Goal: Information Seeking & Learning: Learn about a topic

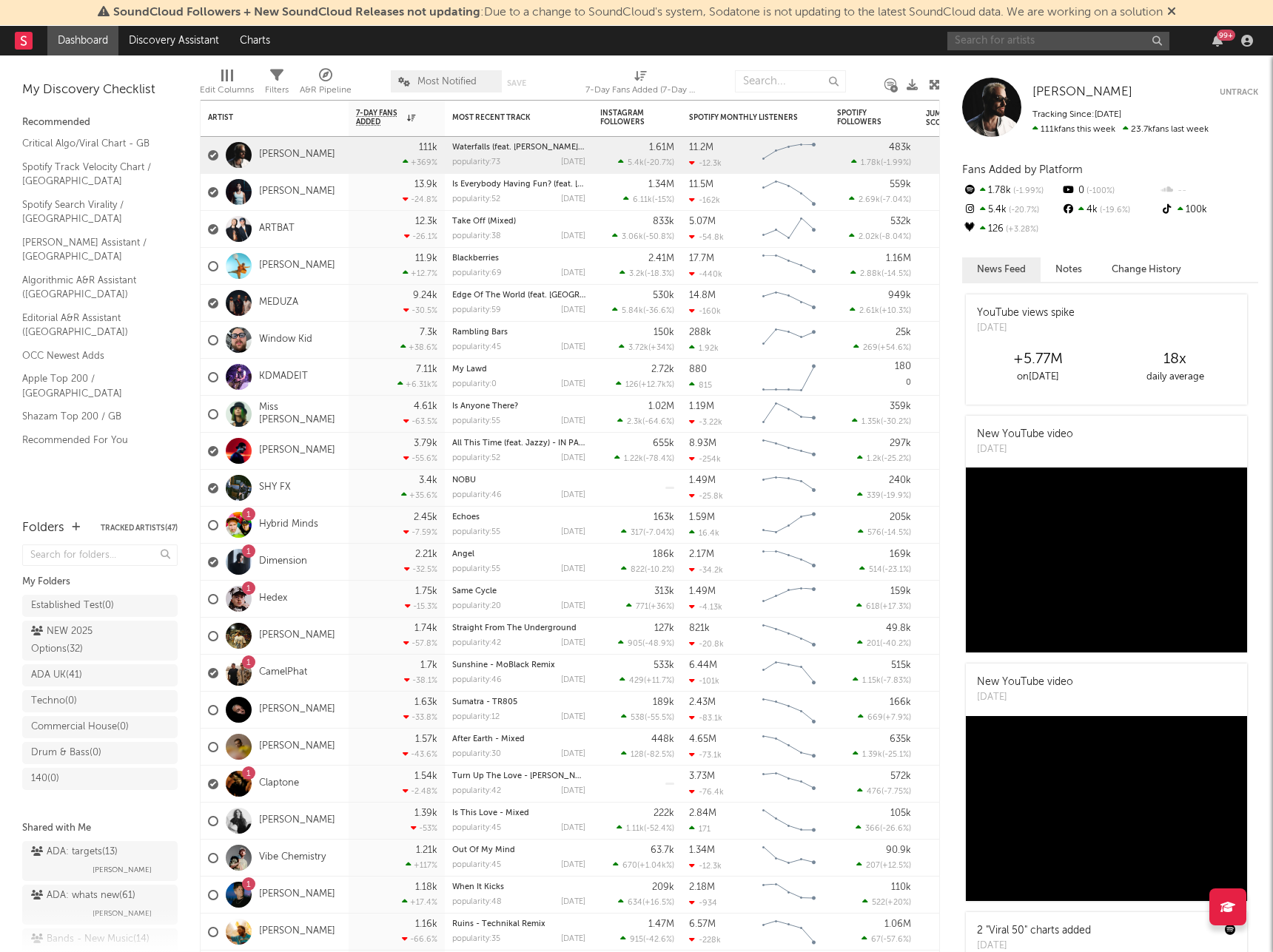
click at [1074, 43] on input "text" at bounding box center [1058, 41] width 222 height 18
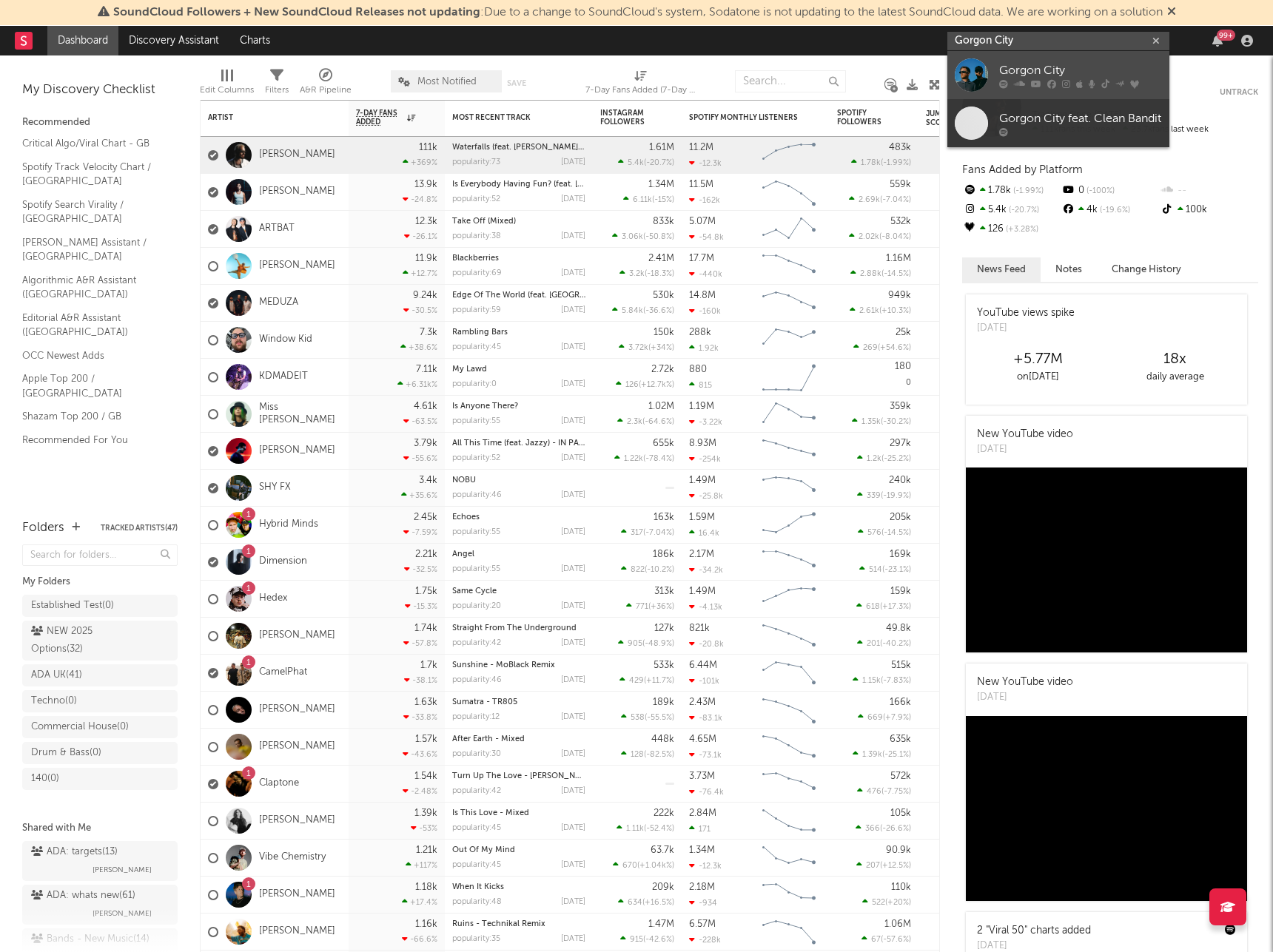
type input "Gorgon City"
click at [1038, 76] on div "Gorgon City" at bounding box center [1081, 70] width 163 height 17
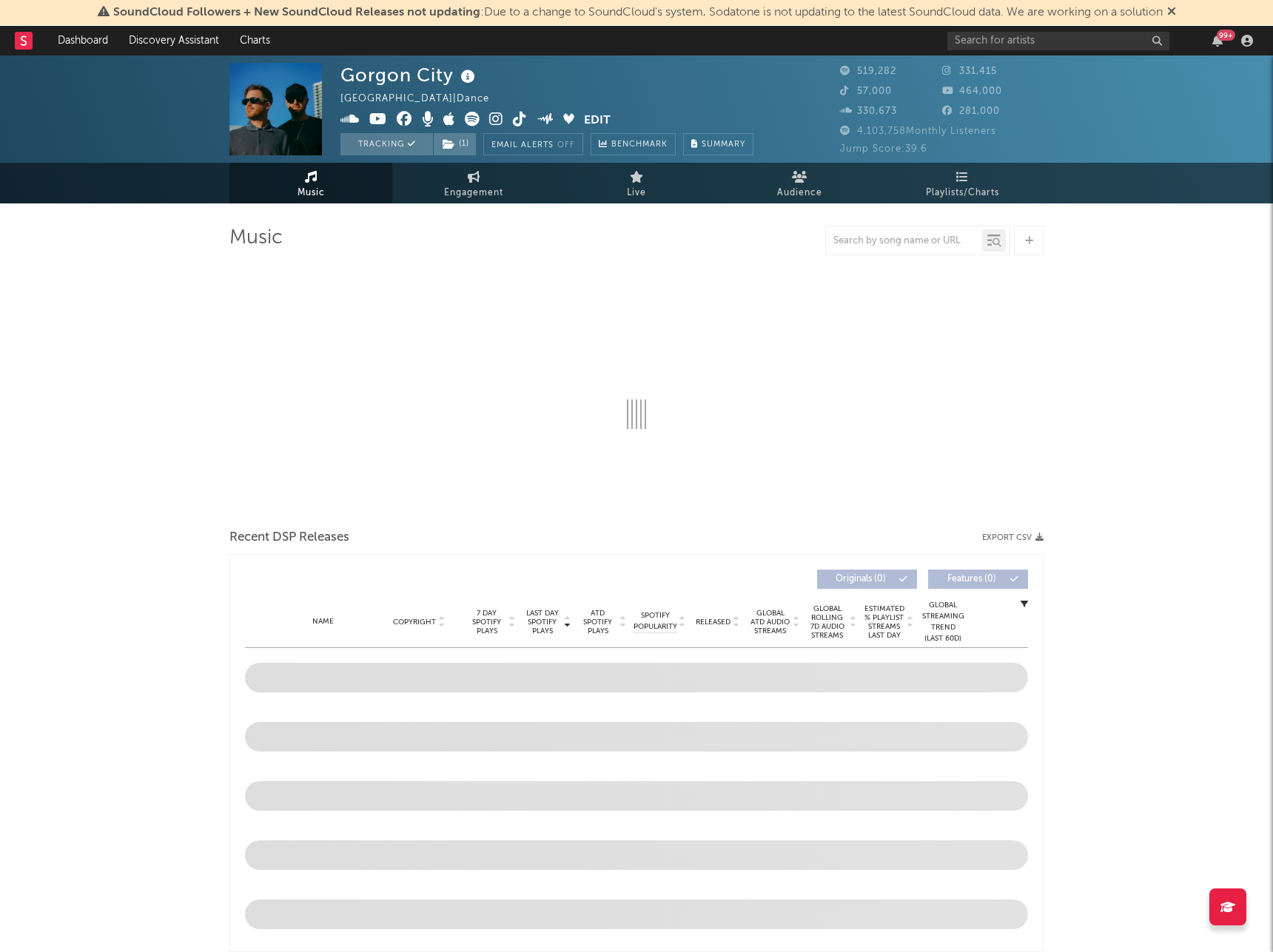
select select "6m"
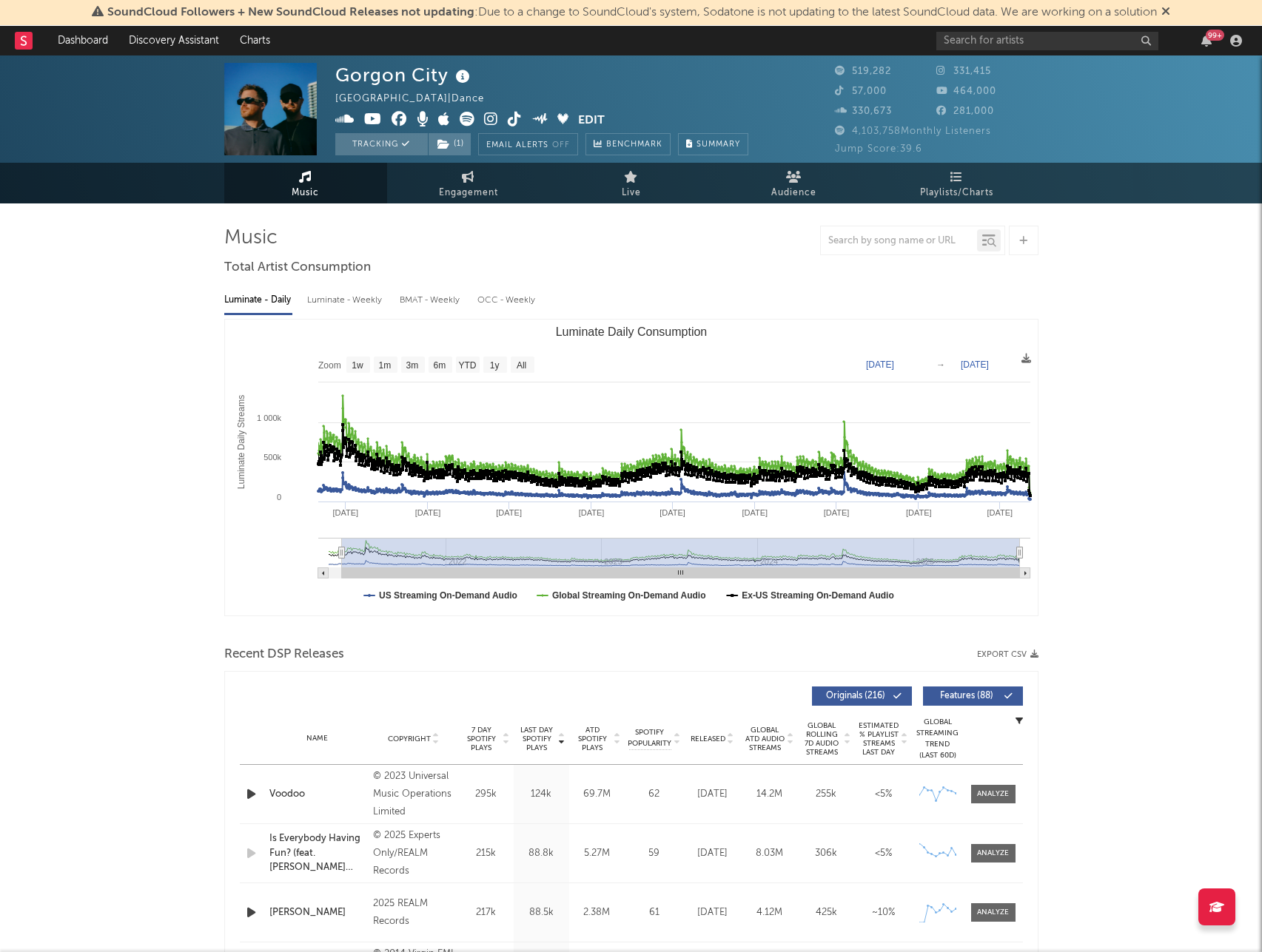
drag, startPoint x: 939, startPoint y: 557, endPoint x: 341, endPoint y: 545, distance: 598.1
click at [341, 545] on g "Luminate Daily Consumption" at bounding box center [674, 559] width 712 height 41
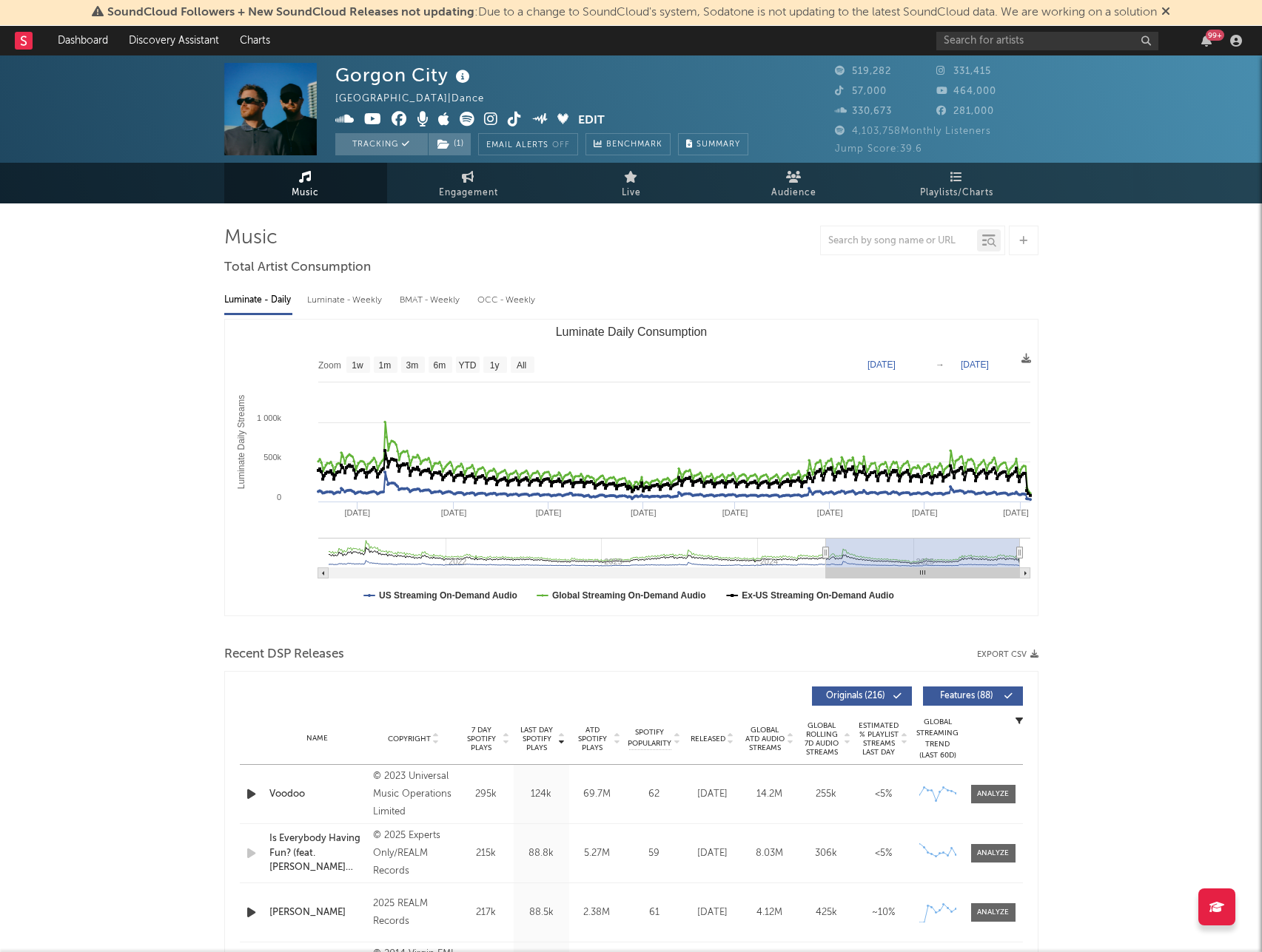
drag, startPoint x: 716, startPoint y: 553, endPoint x: 842, endPoint y: 544, distance: 126.3
click at [828, 544] on g "Luminate Daily Consumption" at bounding box center [674, 559] width 712 height 41
type input "[DATE]"
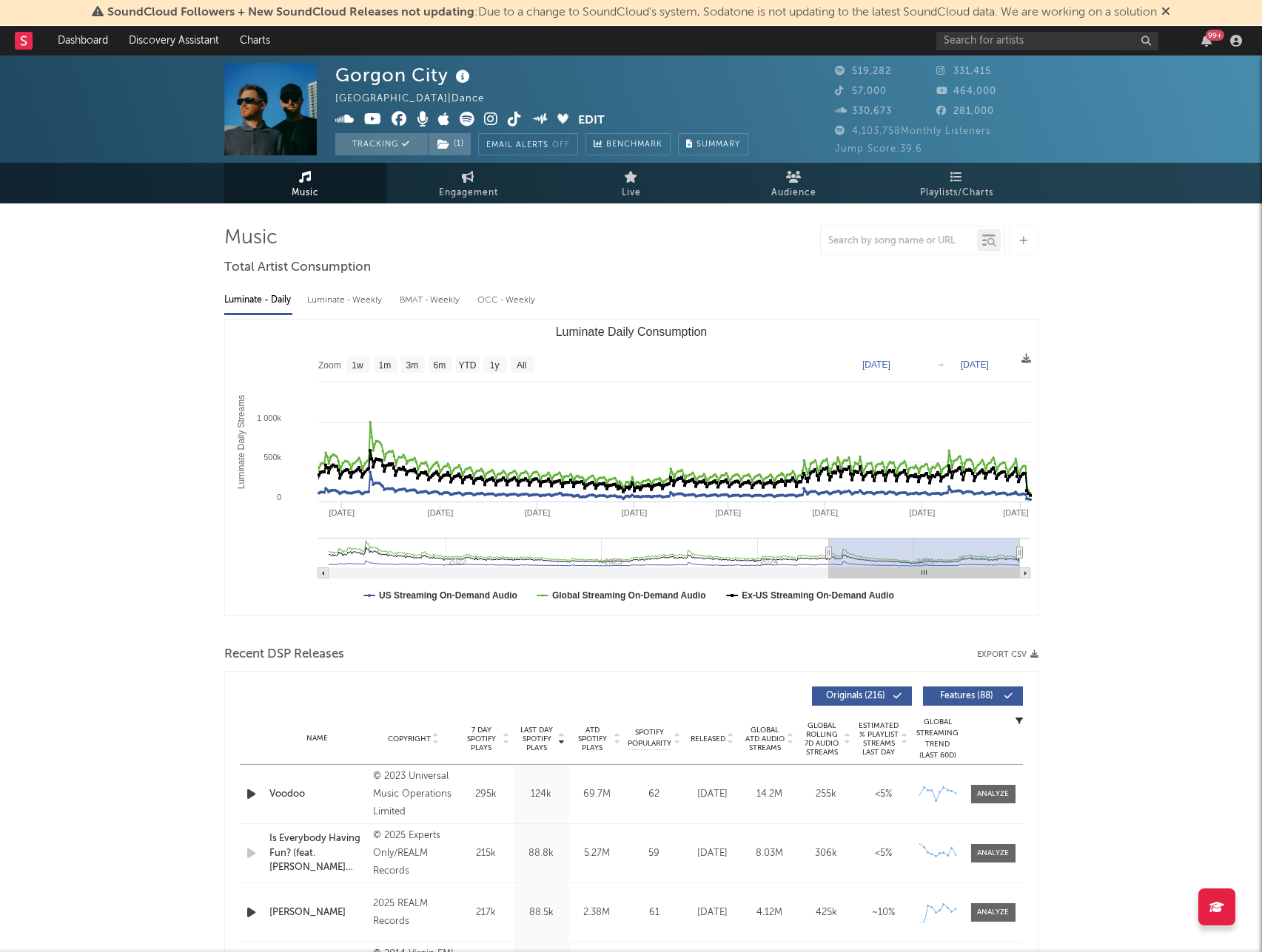
click at [1053, 45] on input "text" at bounding box center [1047, 41] width 222 height 18
type input "seb"
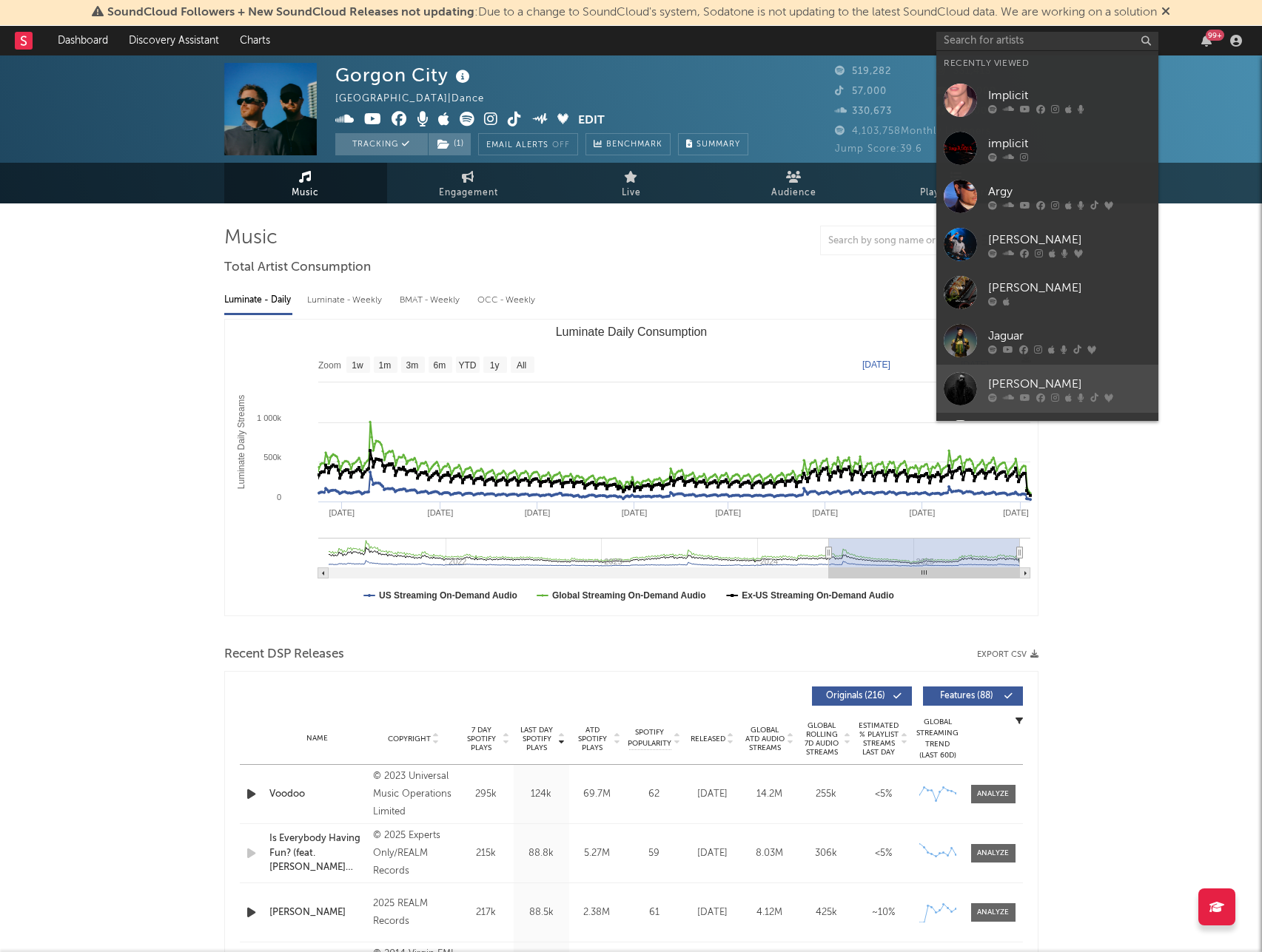
click at [1055, 387] on div "[PERSON_NAME]" at bounding box center [1069, 384] width 163 height 17
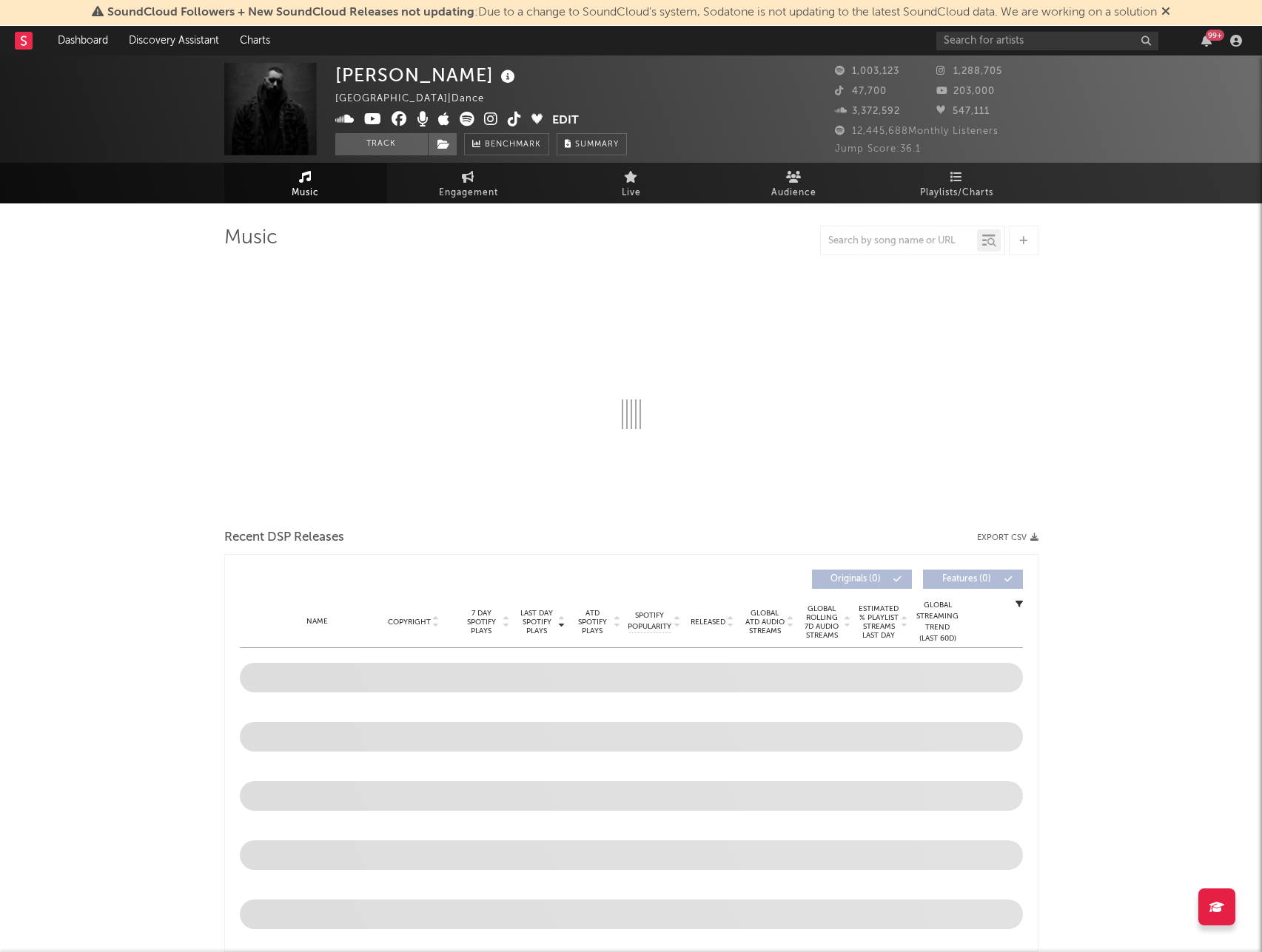
select select "6m"
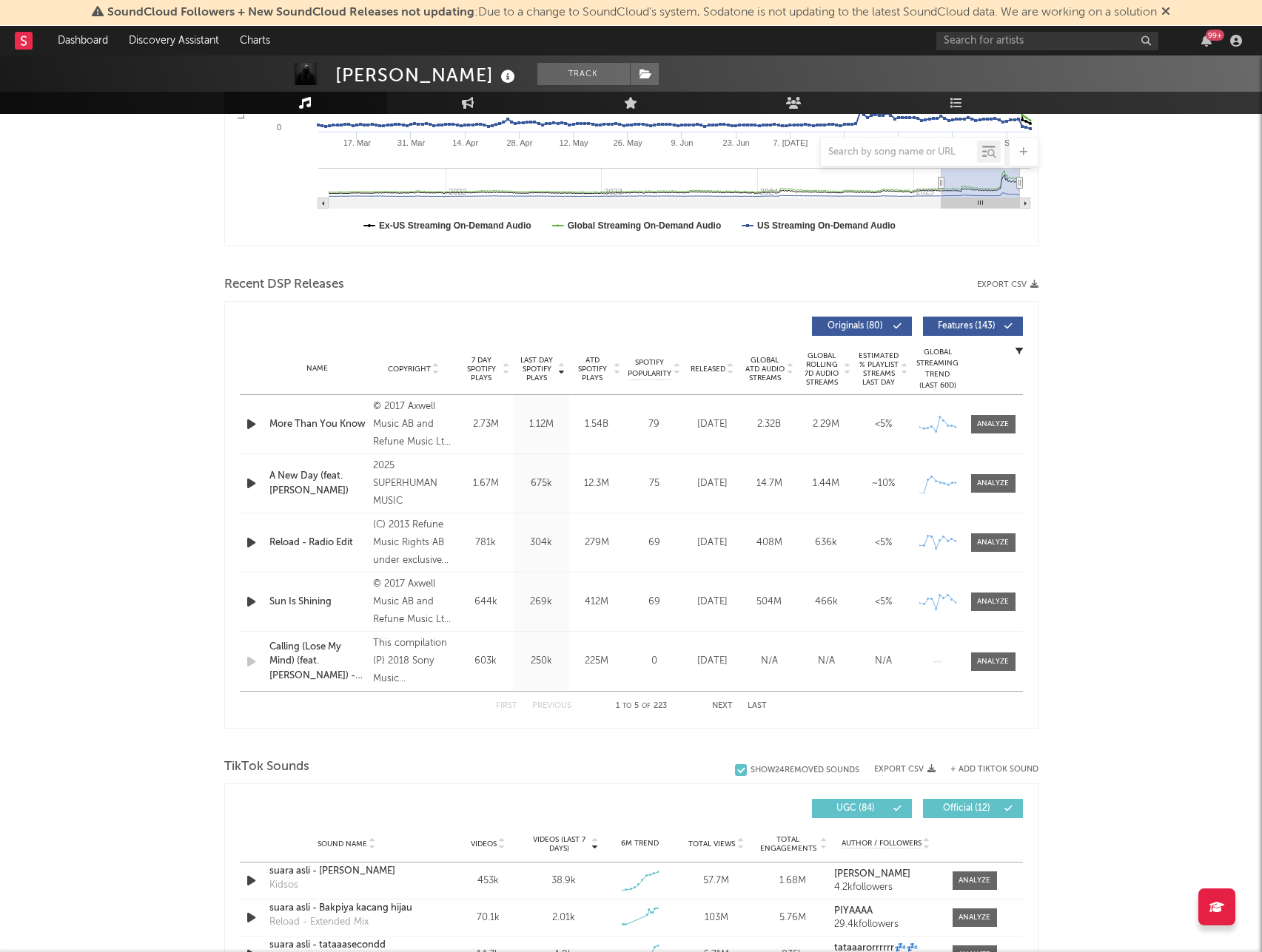
scroll to position [814, 0]
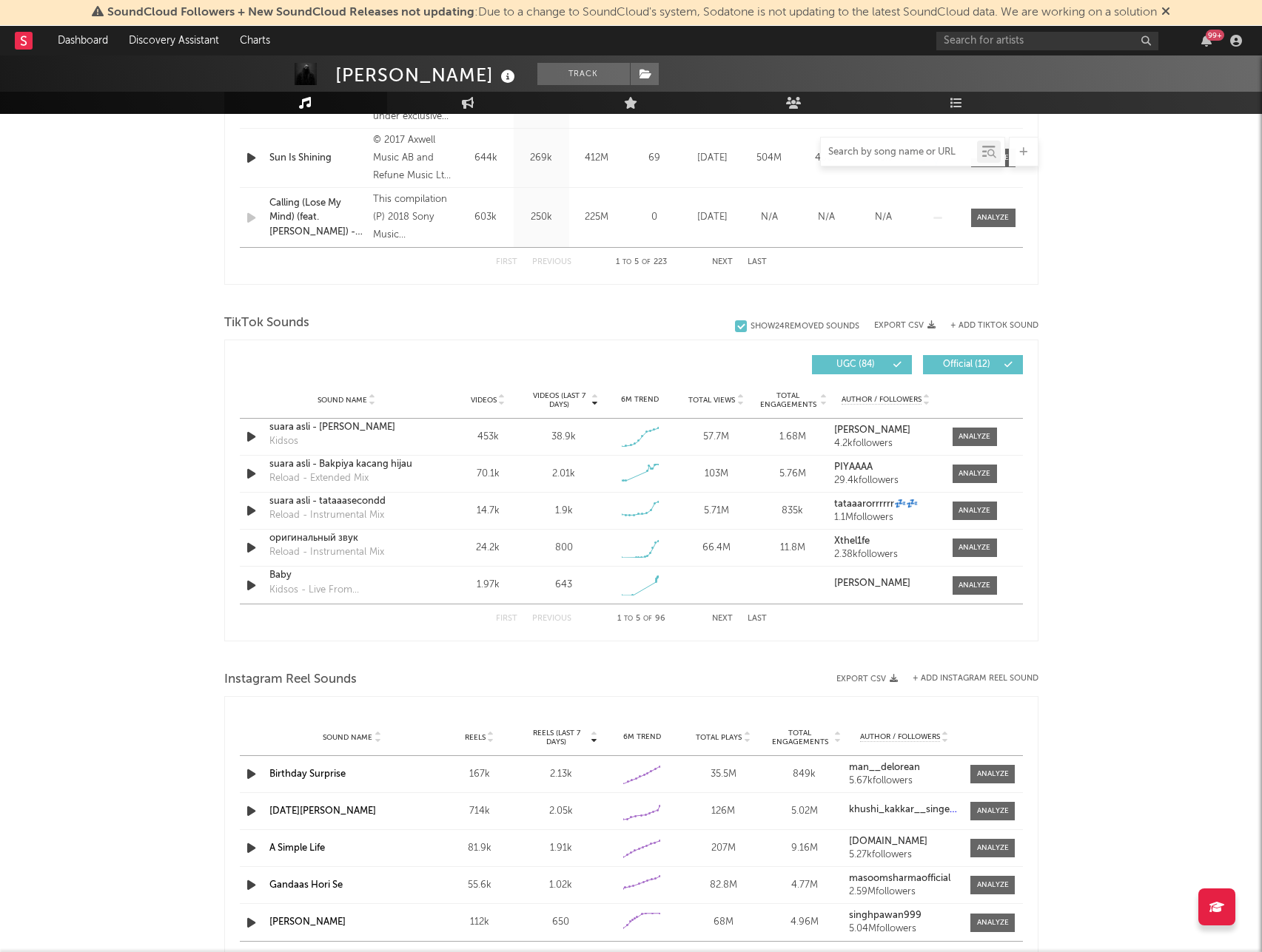
click at [898, 153] on input "text" at bounding box center [898, 152] width 156 height 12
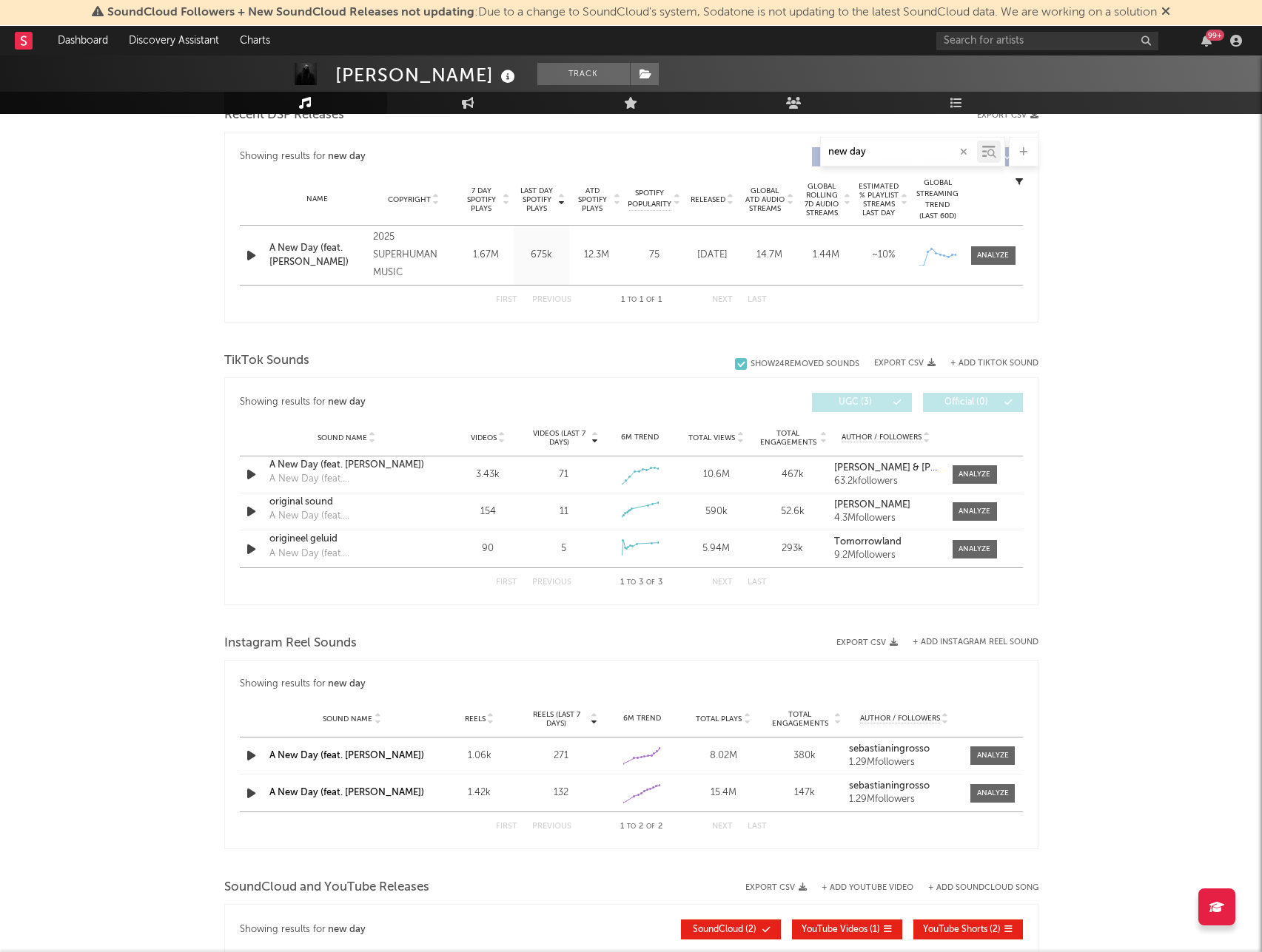
scroll to position [592, 0]
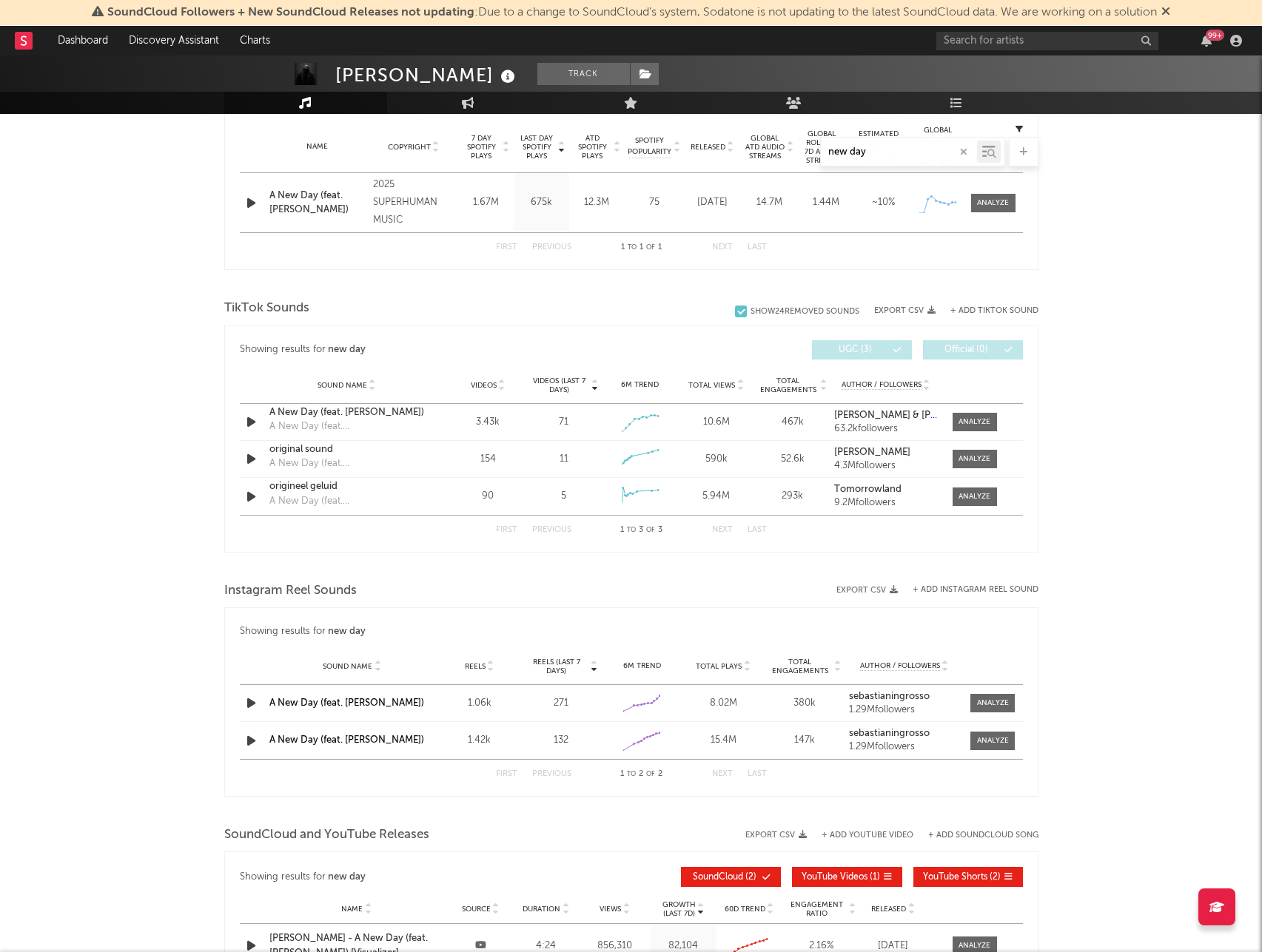
type input "new day"
click at [984, 39] on input "text" at bounding box center [1047, 41] width 222 height 18
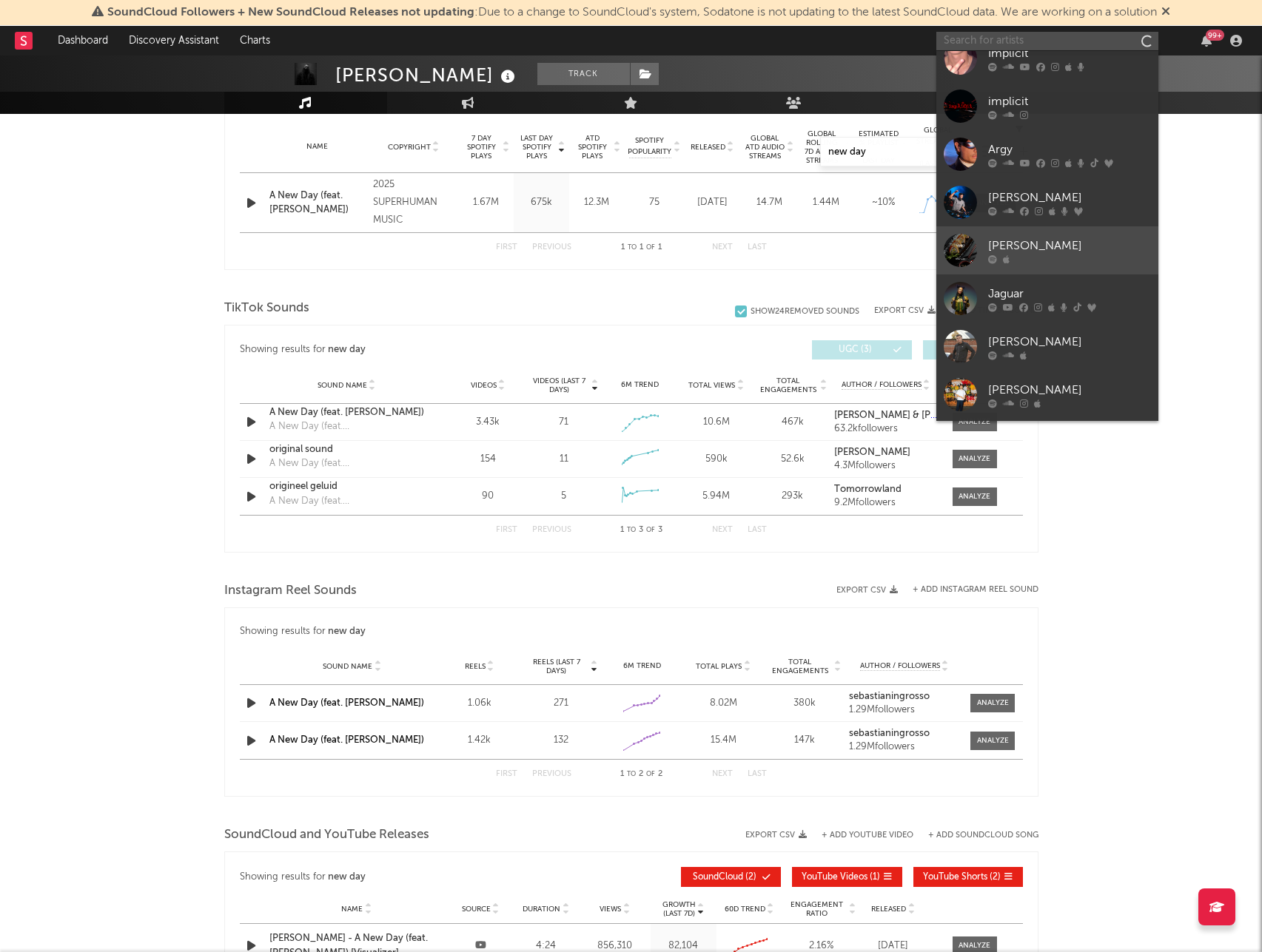
scroll to position [137, 0]
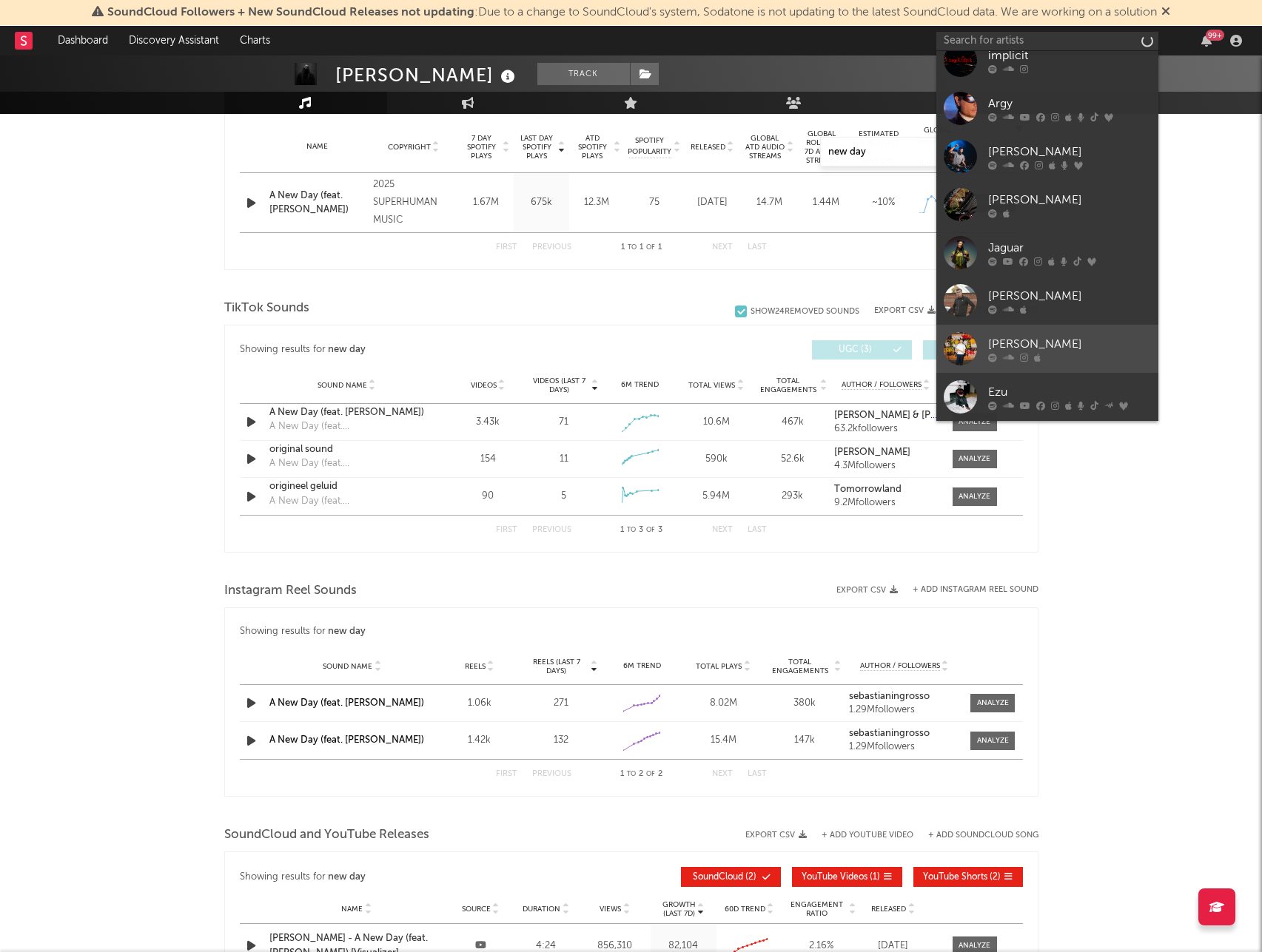
click at [1082, 353] on div at bounding box center [1069, 356] width 163 height 9
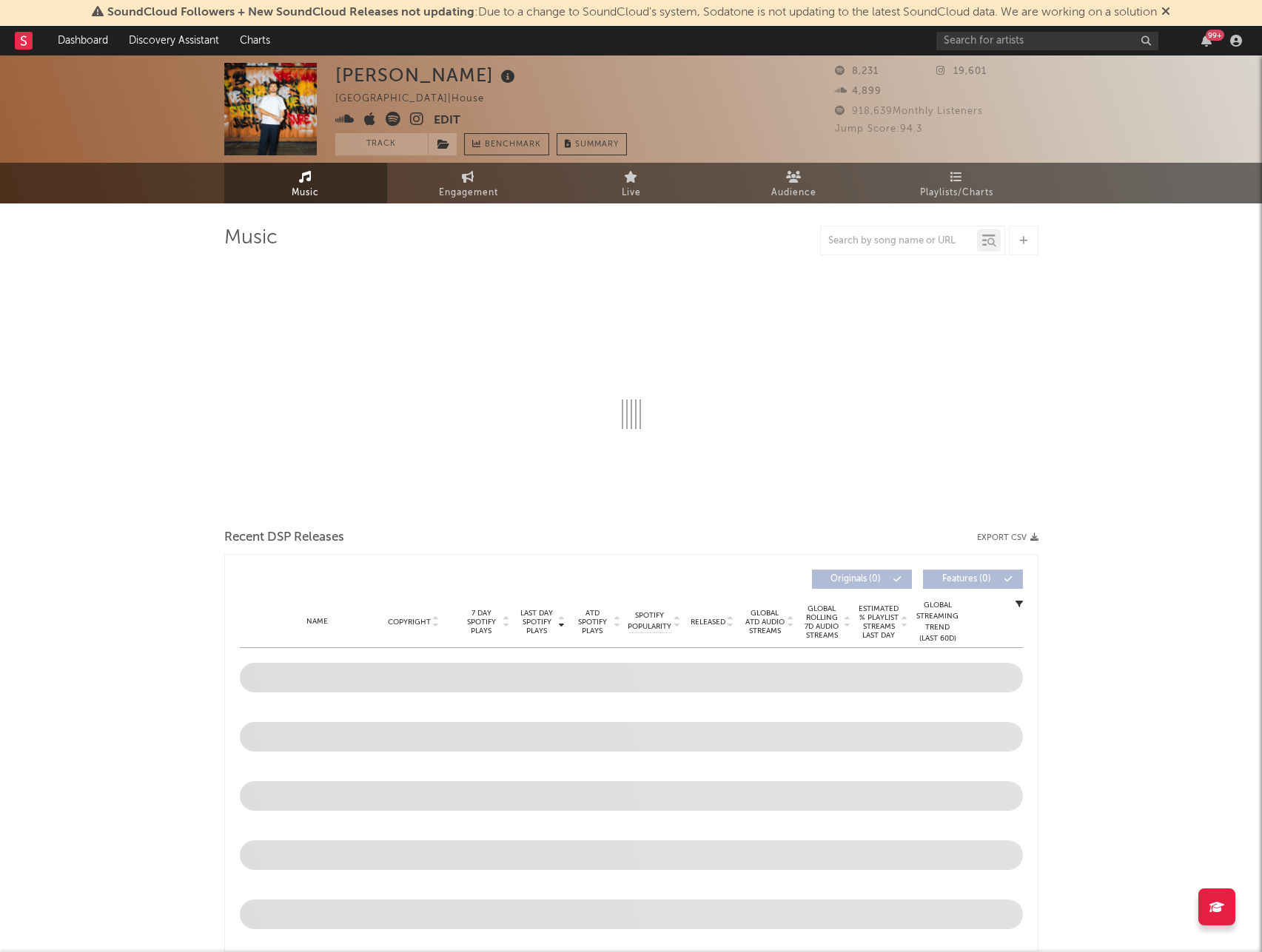
click at [899, 231] on div at bounding box center [898, 240] width 156 height 18
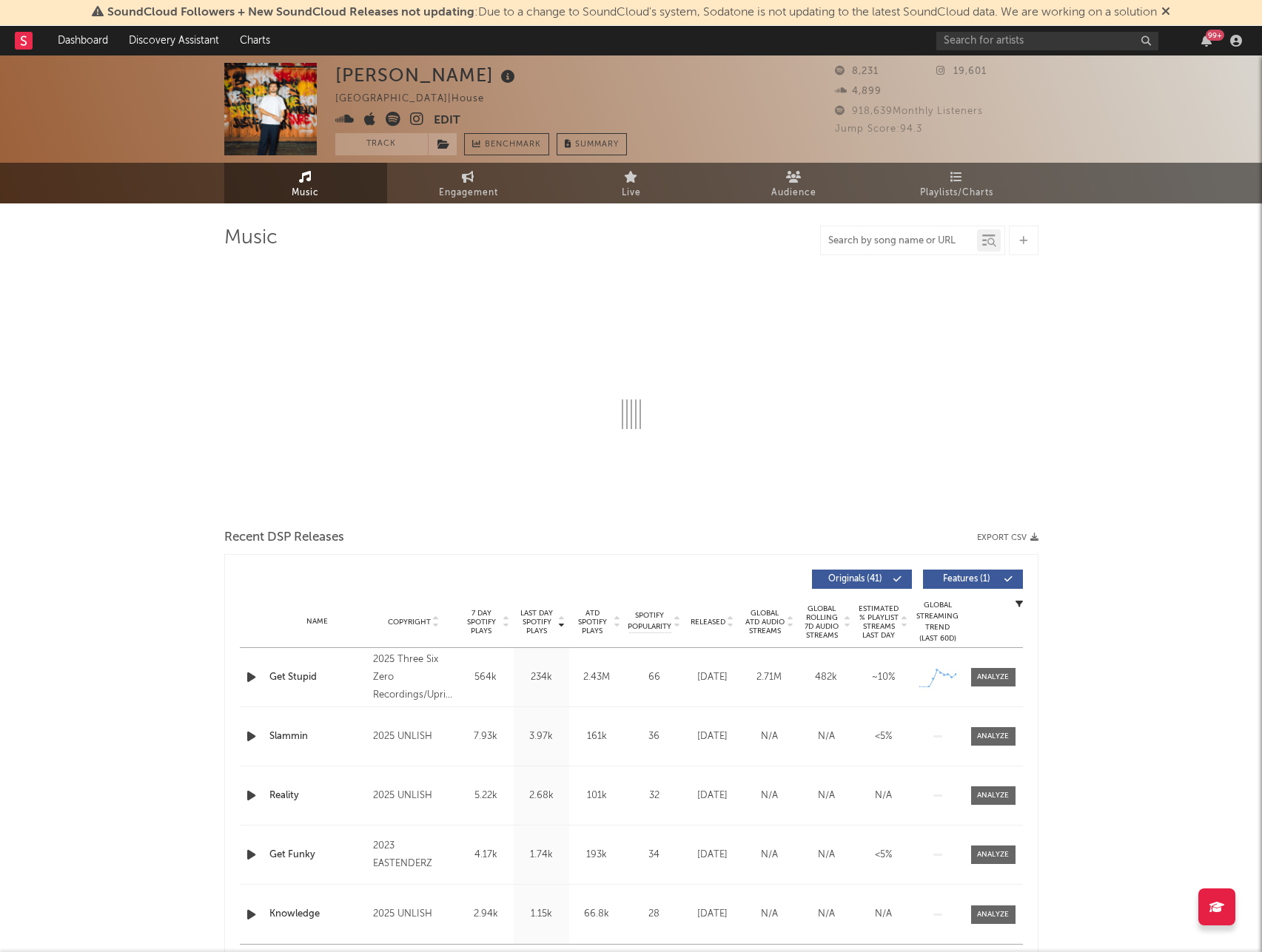
select select "6m"
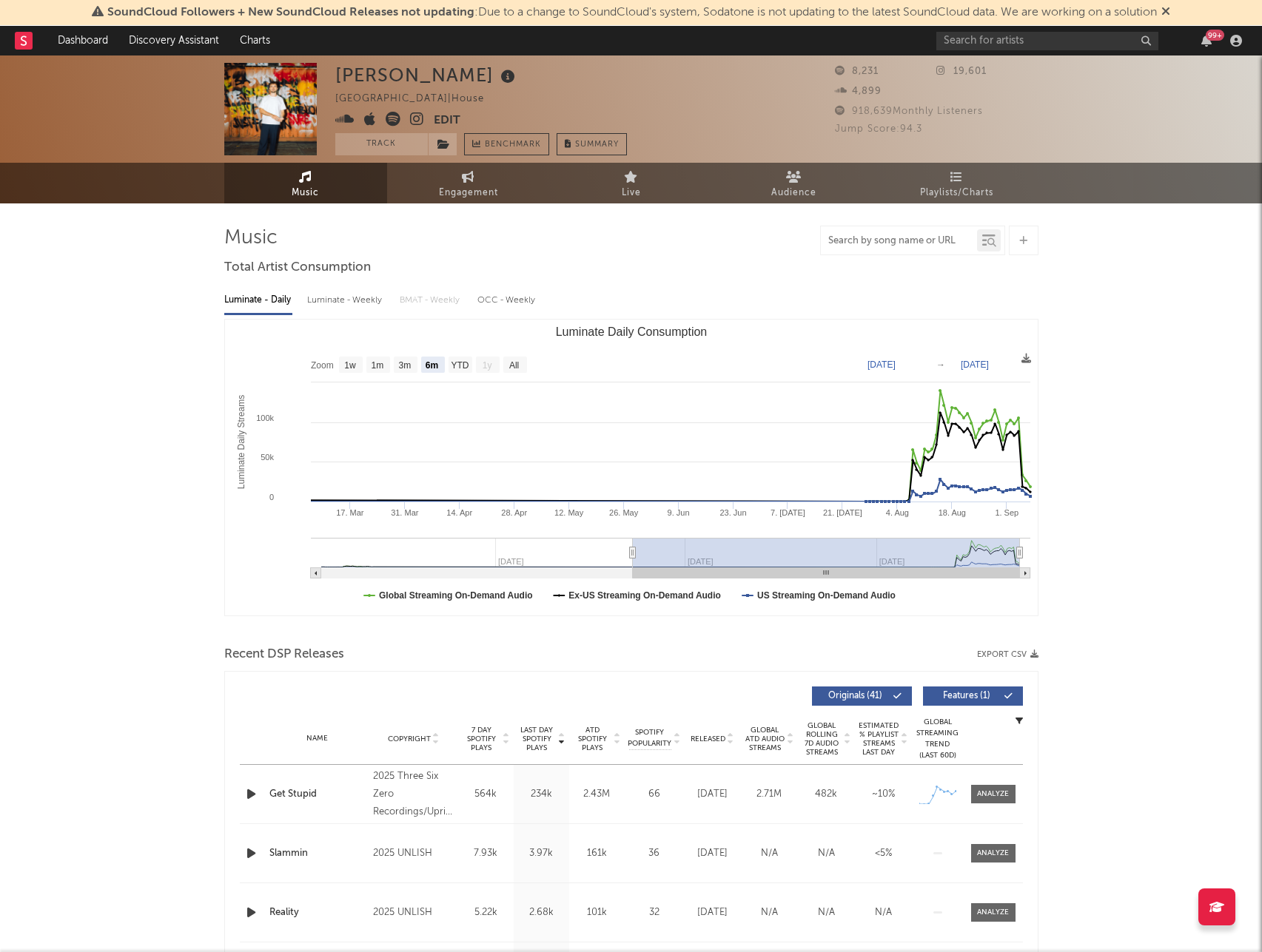
click at [871, 242] on input "text" at bounding box center [898, 241] width 156 height 12
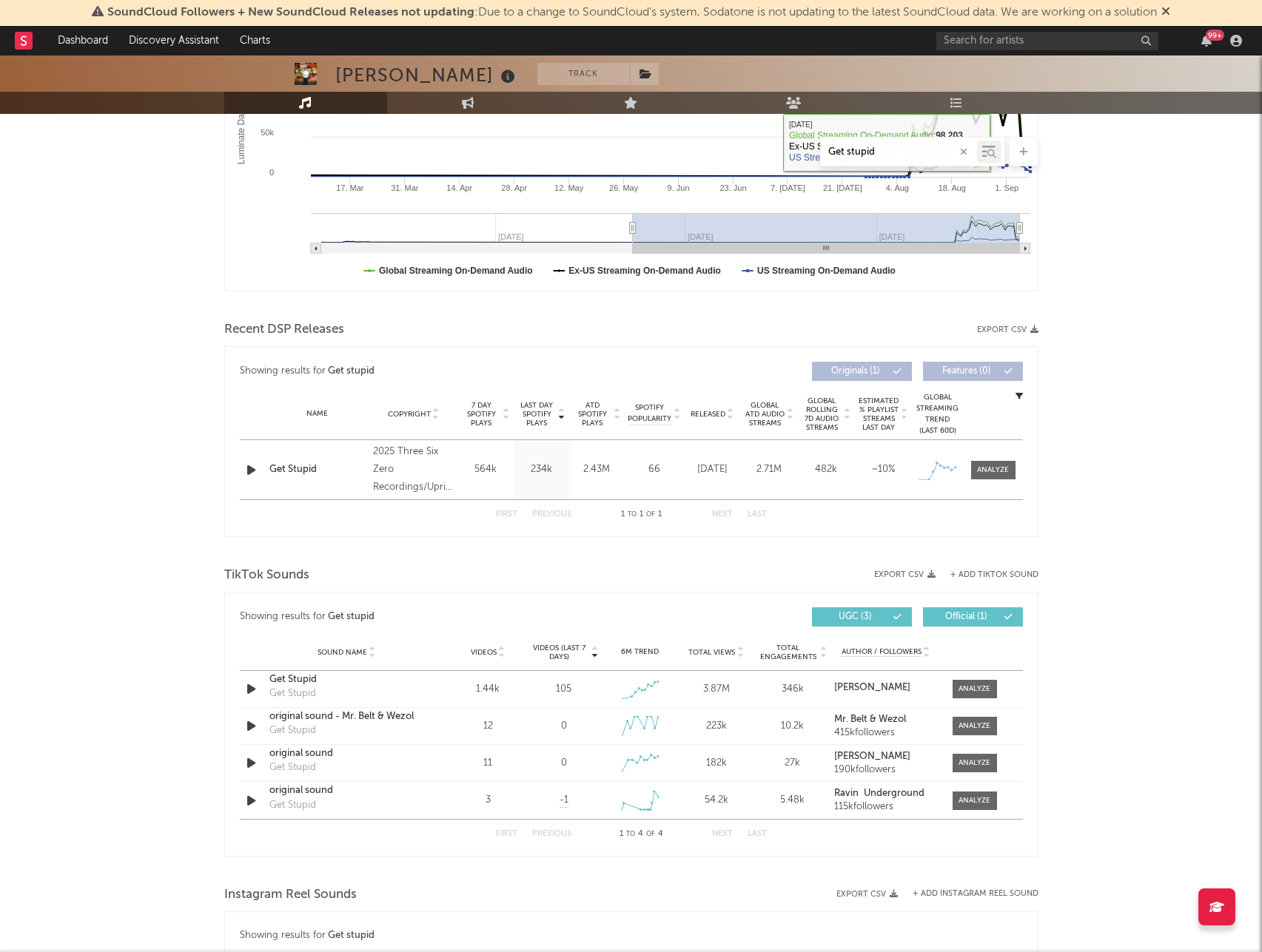
scroll to position [518, 0]
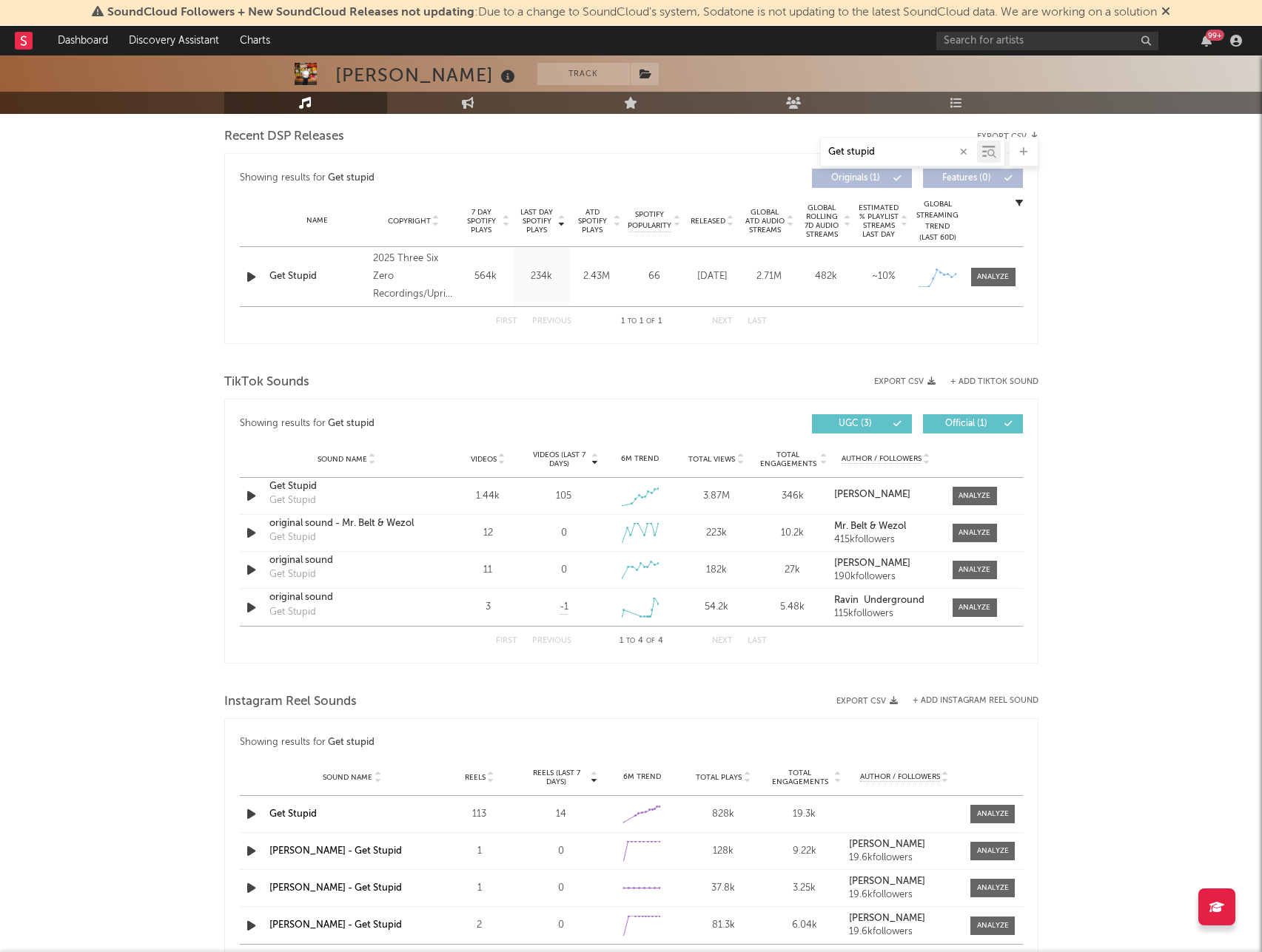
type input "Get stupid"
click at [996, 39] on input "text" at bounding box center [1047, 41] width 222 height 18
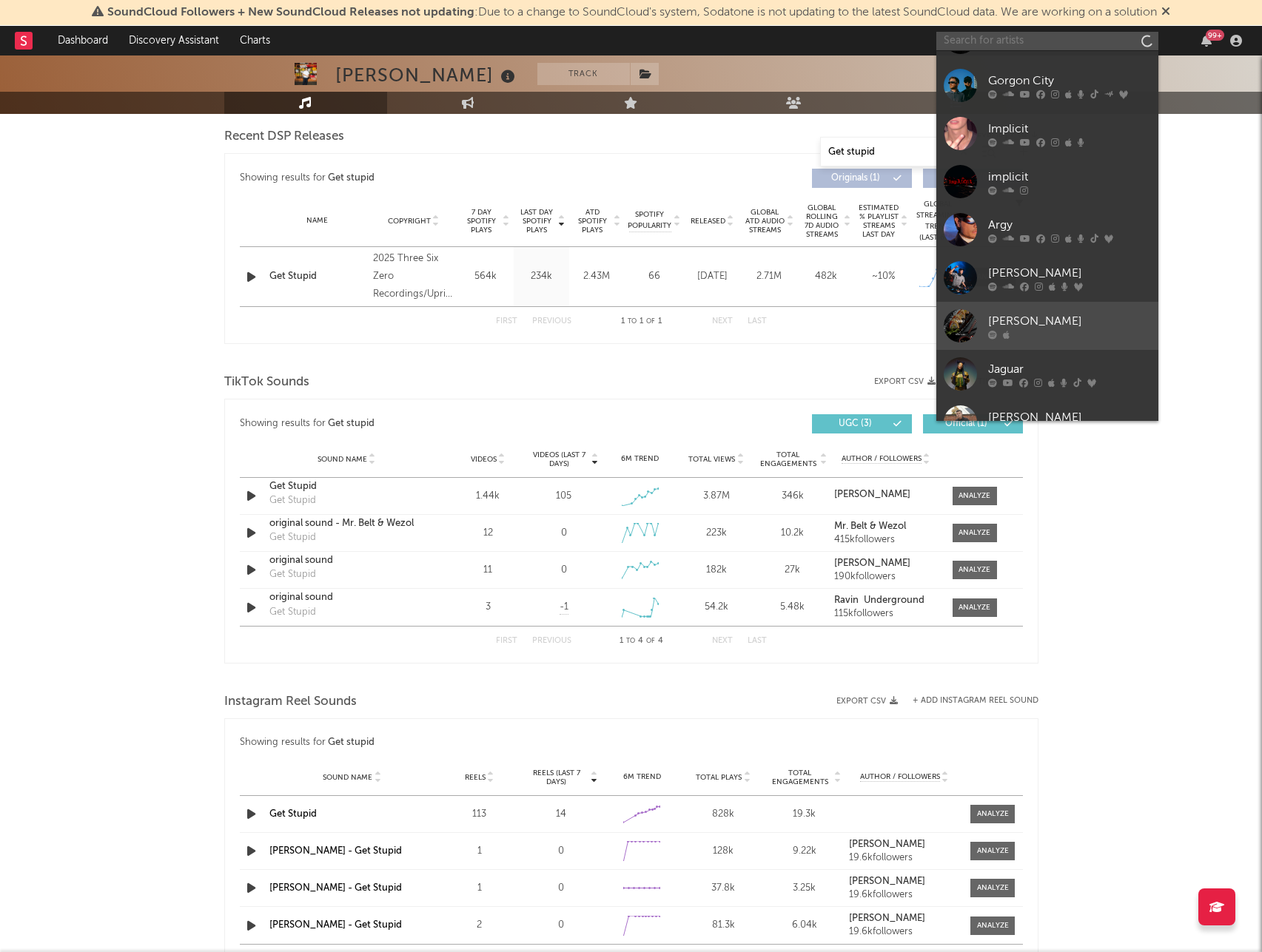
scroll to position [0, 0]
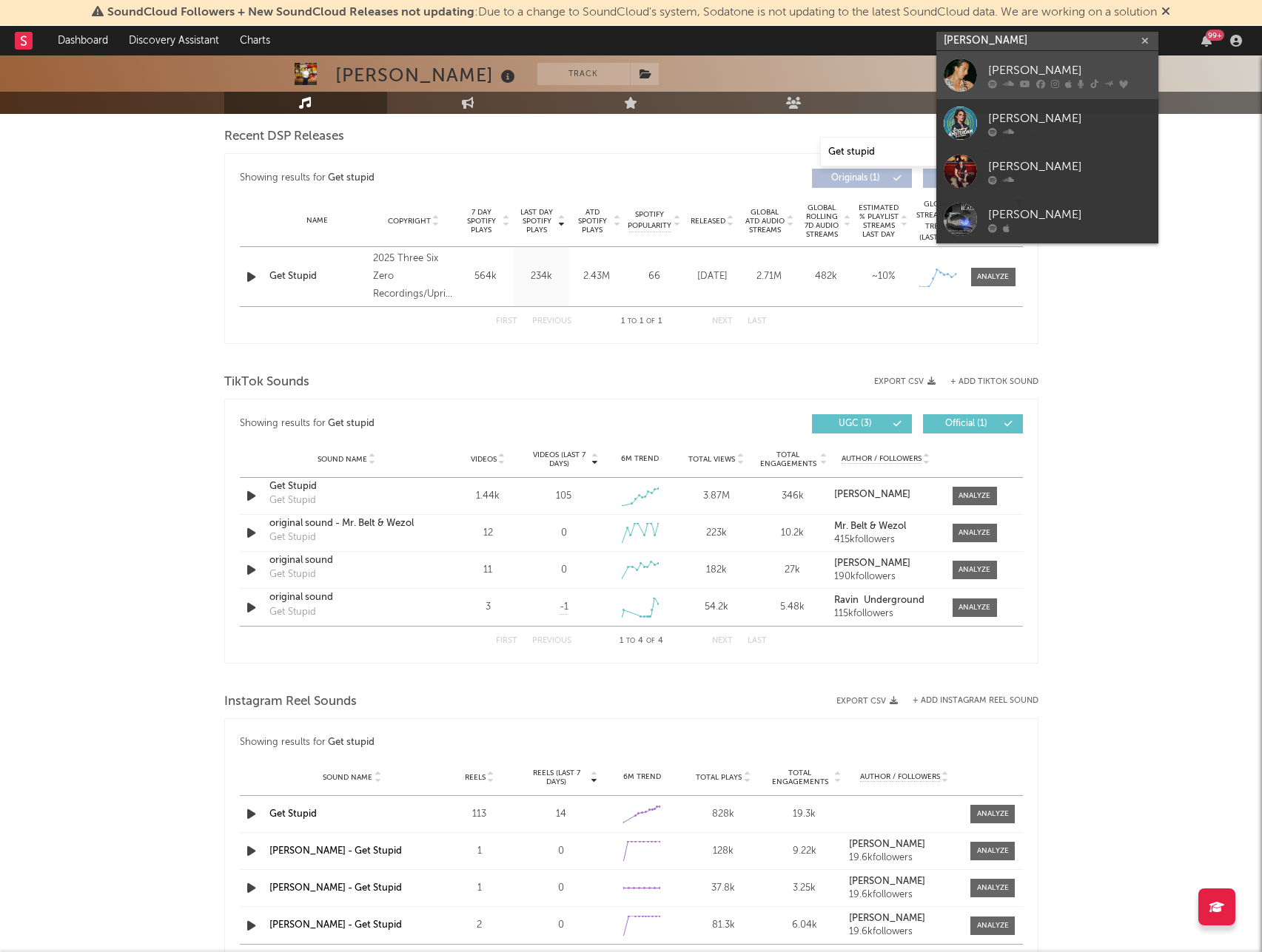
type input "[PERSON_NAME]"
click at [1019, 74] on div "[PERSON_NAME]" at bounding box center [1069, 70] width 163 height 17
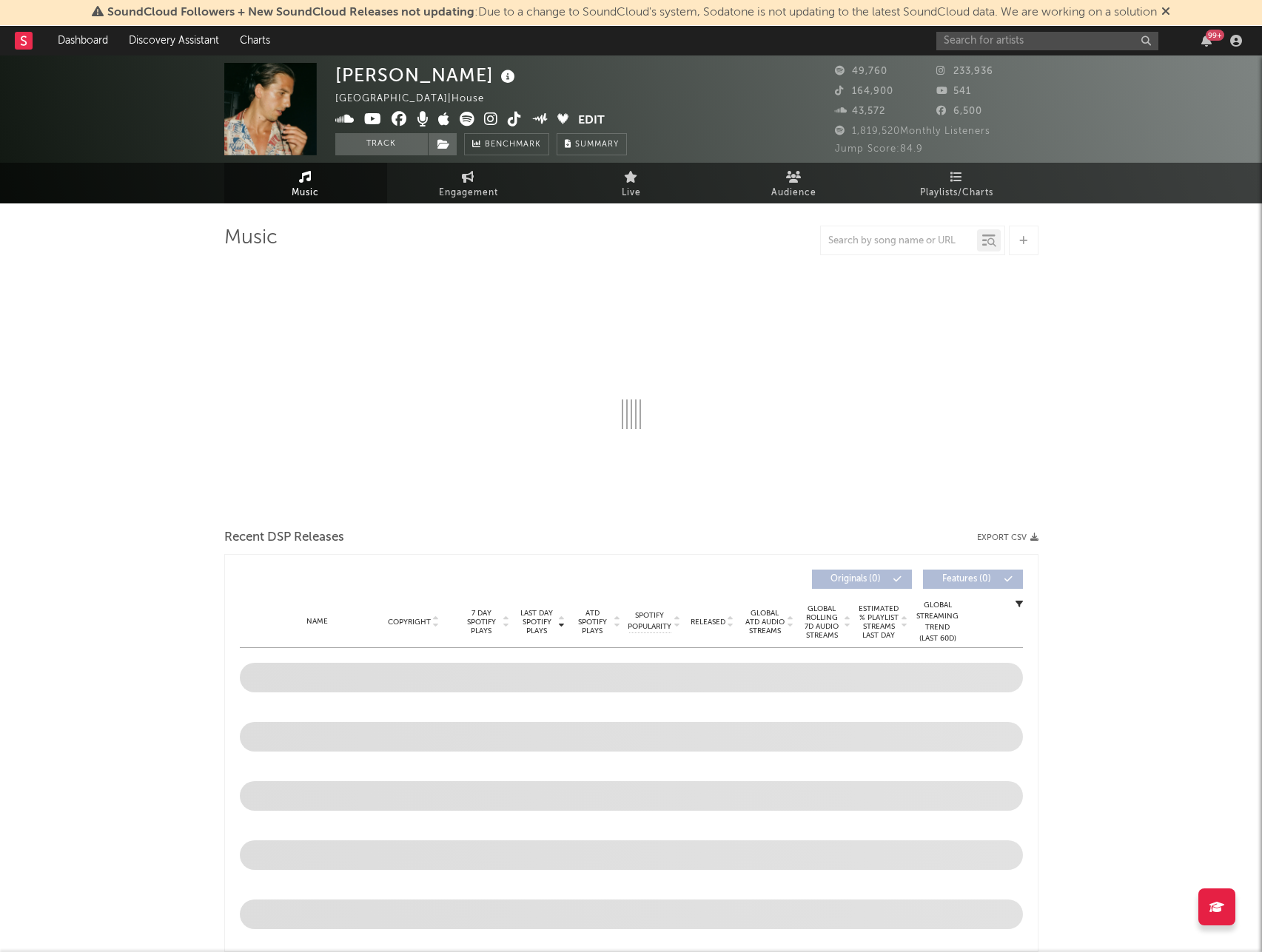
select select "6m"
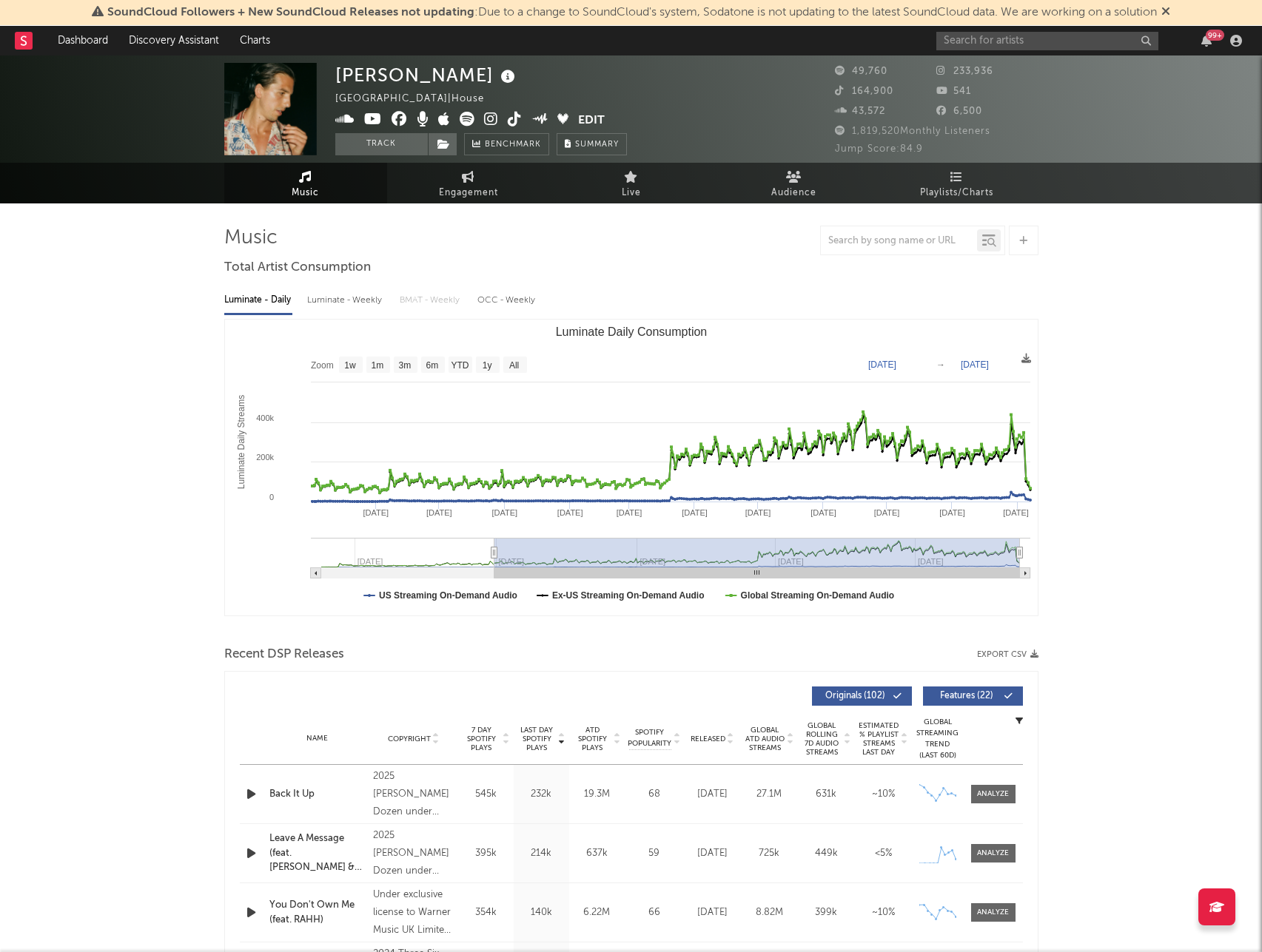
type input "[DATE]"
select select "1y"
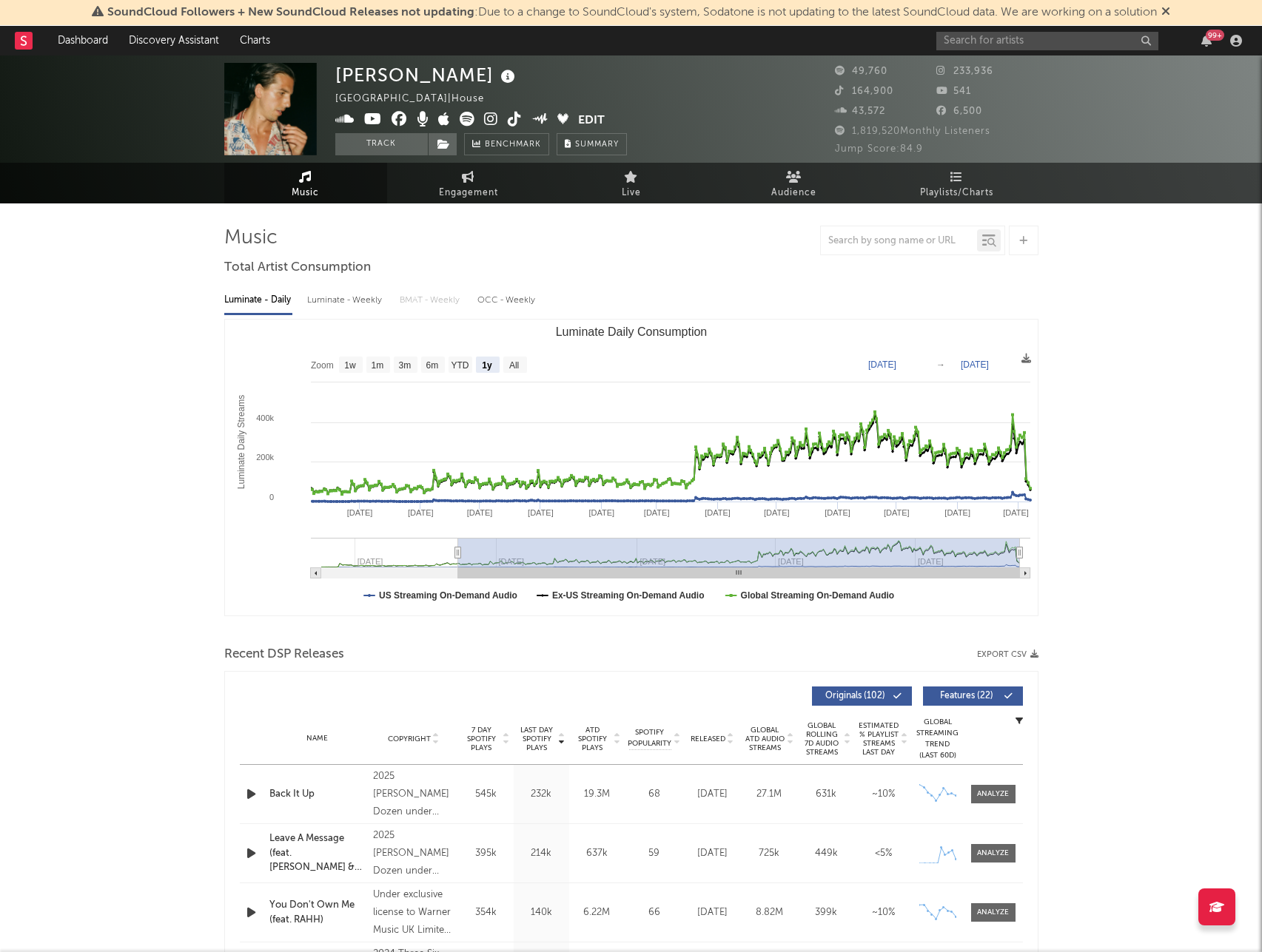
drag, startPoint x: 739, startPoint y: 554, endPoint x: 446, endPoint y: 568, distance: 293.3
click at [446, 568] on g "Luminate Daily Consumption" at bounding box center [670, 559] width 720 height 41
type input "[DATE]"
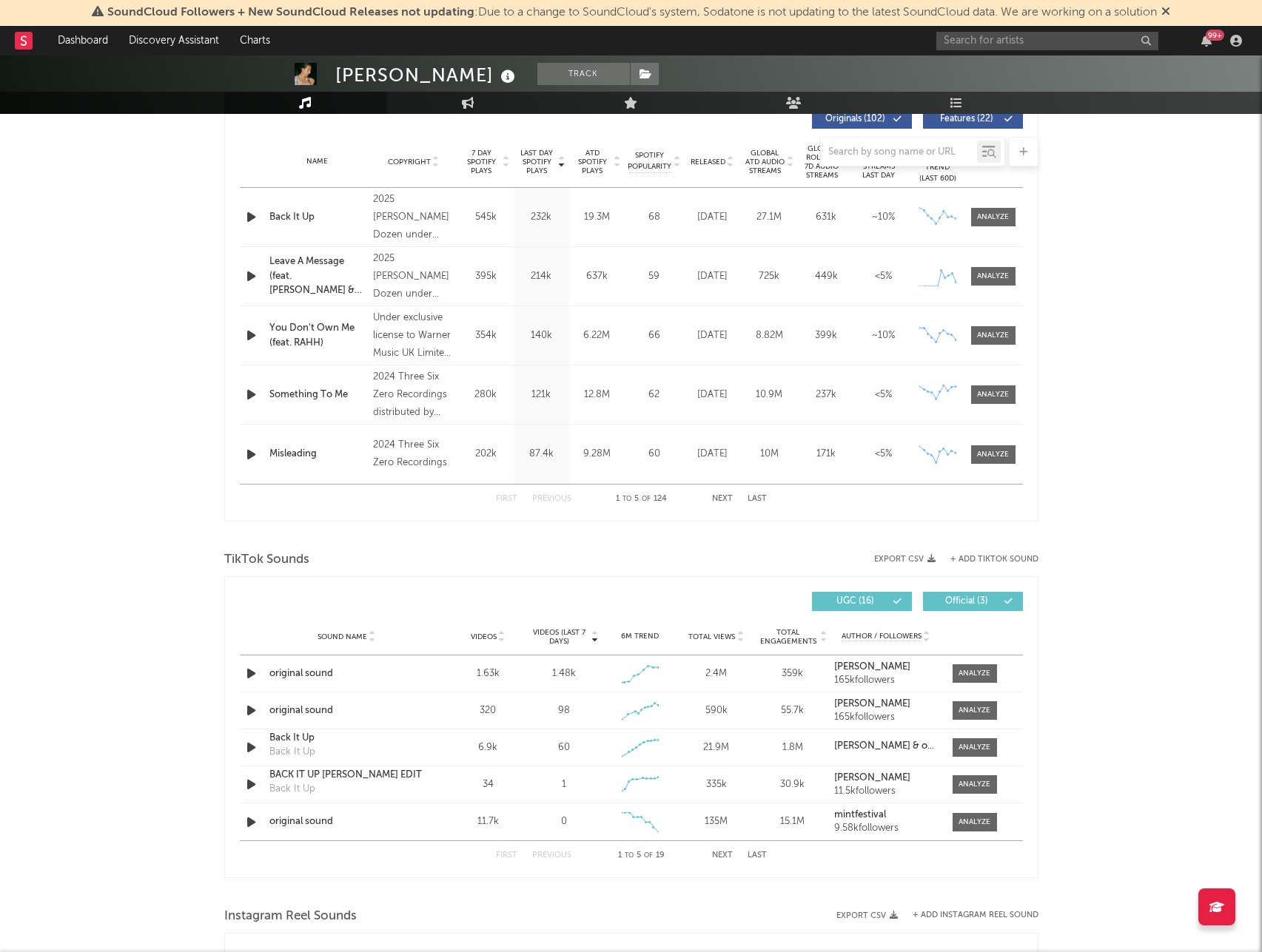
scroll to position [666, 0]
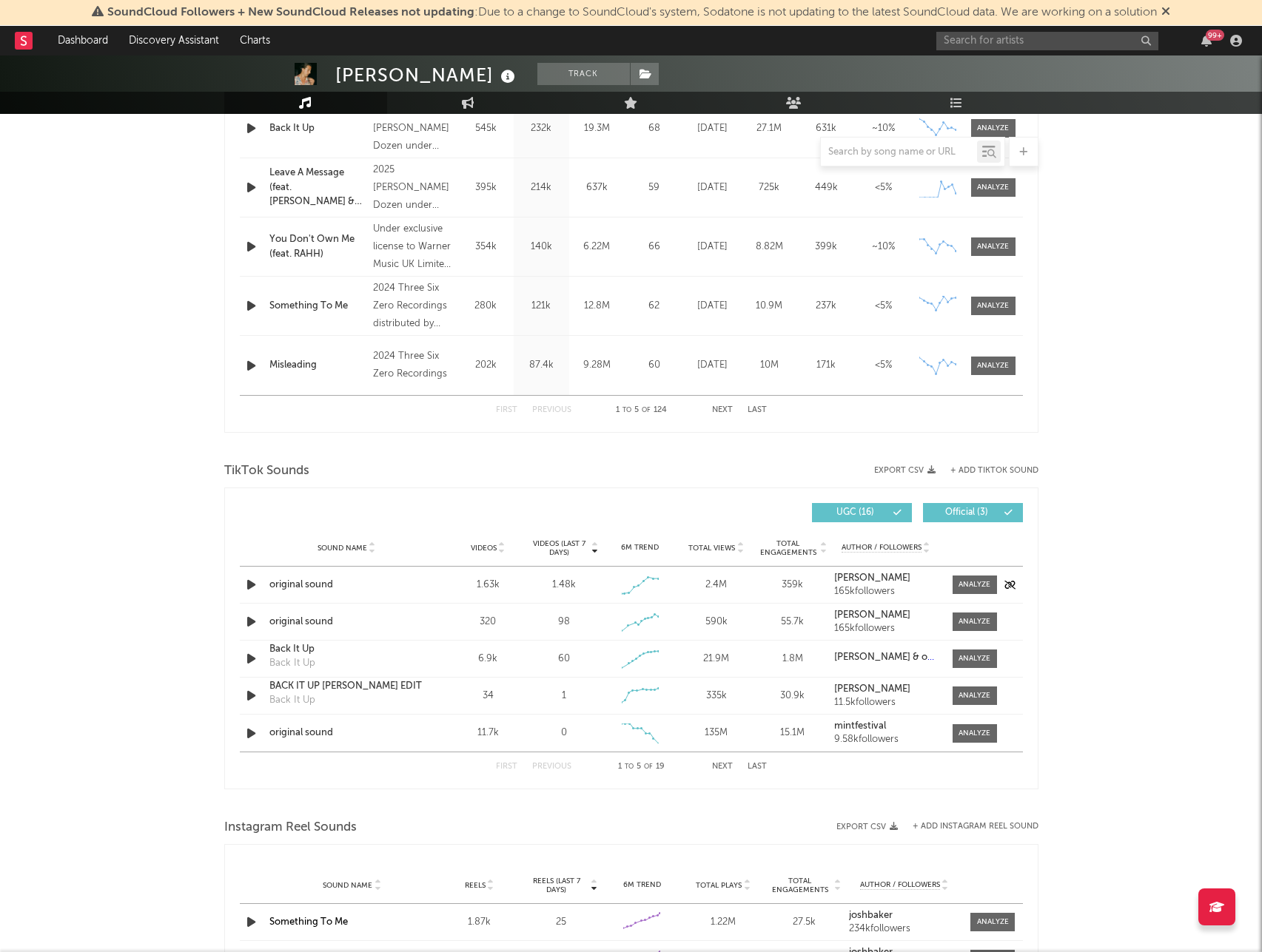
click at [253, 587] on icon "button" at bounding box center [251, 584] width 15 height 18
click at [253, 587] on icon "button" at bounding box center [250, 584] width 15 height 18
click at [253, 240] on icon "button" at bounding box center [251, 246] width 15 height 18
click at [253, 241] on icon "button" at bounding box center [250, 246] width 15 height 18
click at [253, 189] on icon "button" at bounding box center [251, 187] width 15 height 18
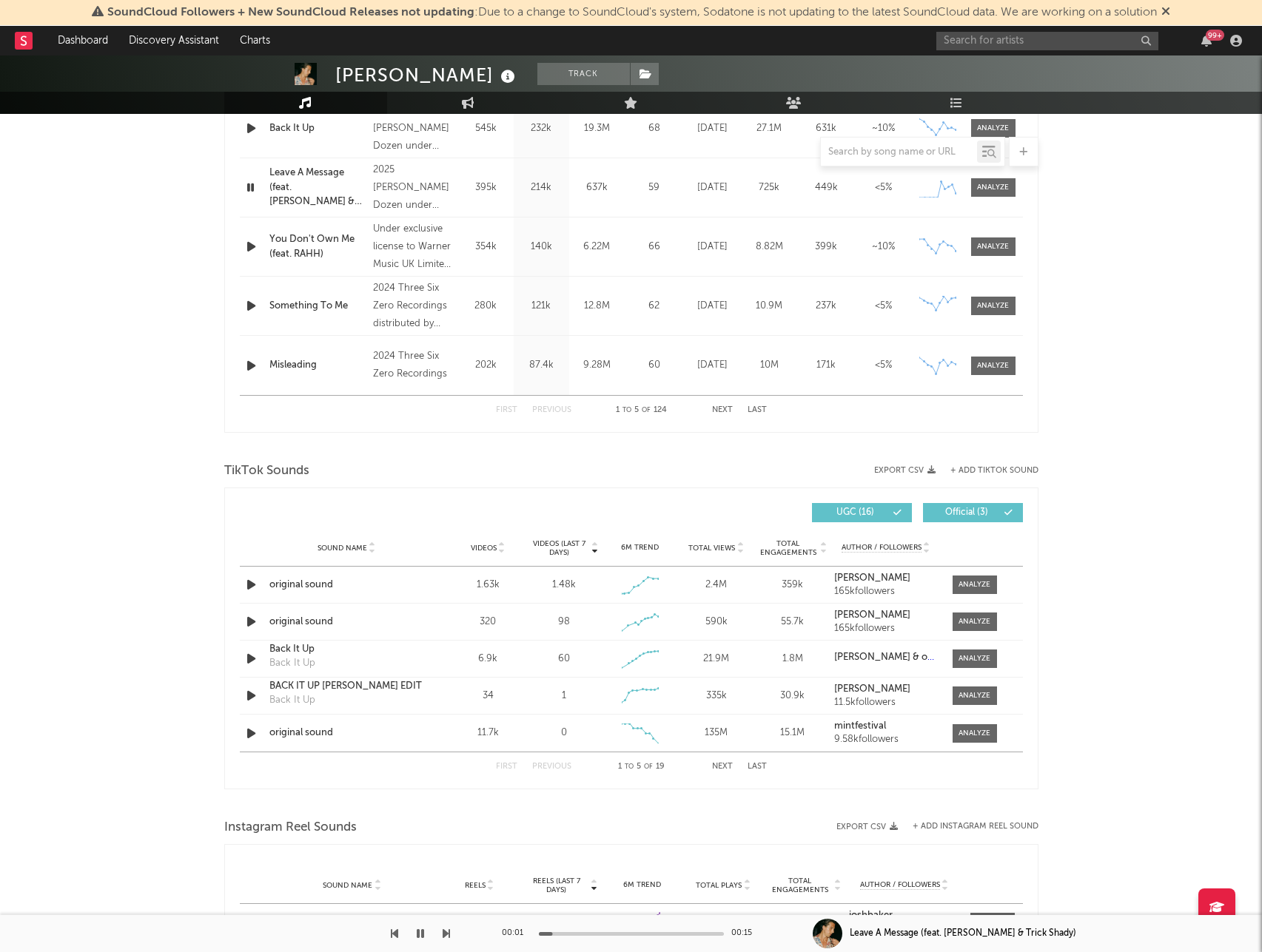
click at [253, 189] on icon "button" at bounding box center [250, 187] width 15 height 18
click at [243, 127] on icon "button" at bounding box center [251, 128] width 15 height 18
click at [249, 127] on icon "button" at bounding box center [250, 128] width 15 height 18
click at [253, 190] on icon "button" at bounding box center [251, 187] width 15 height 18
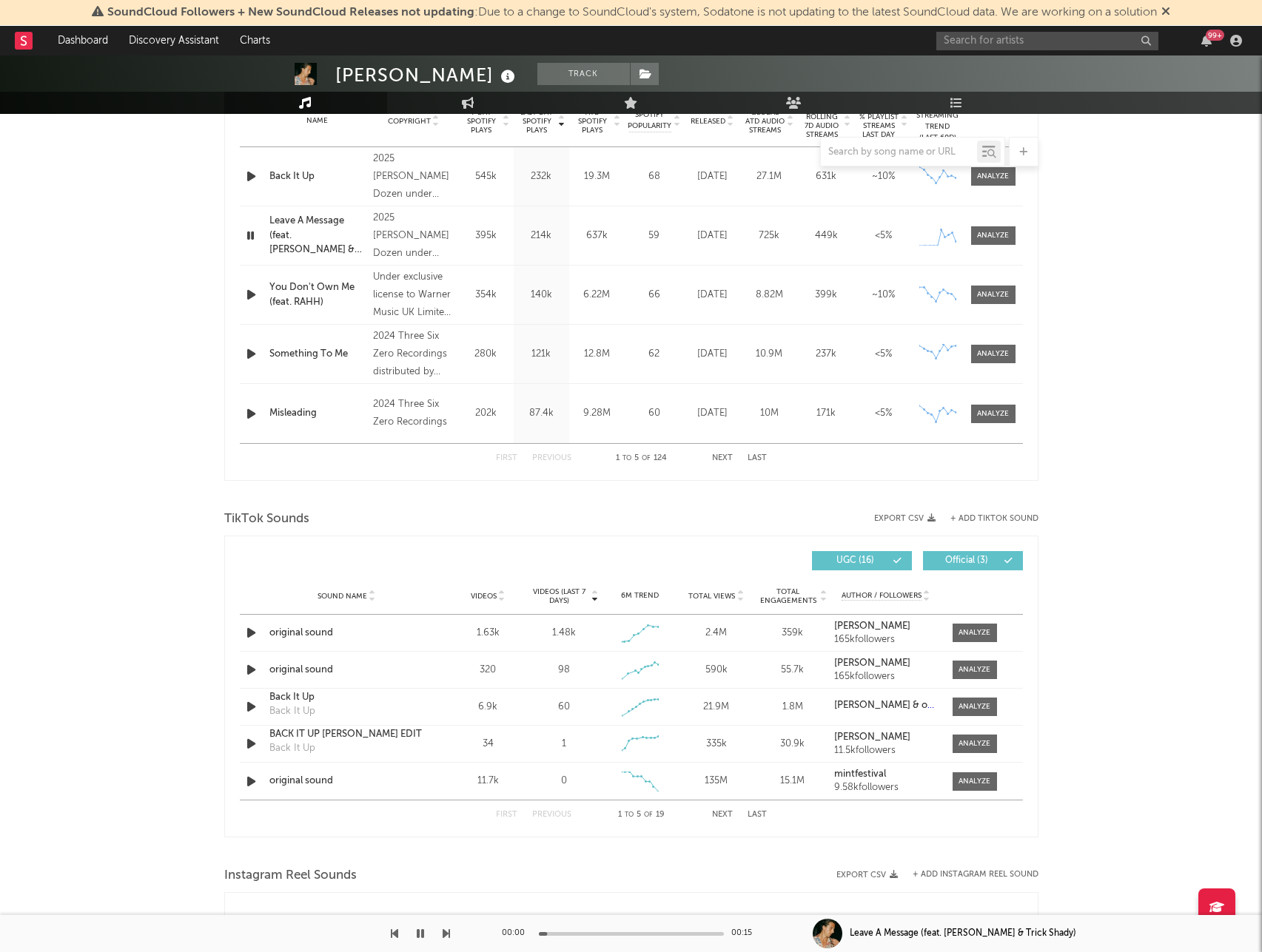
scroll to position [592, 0]
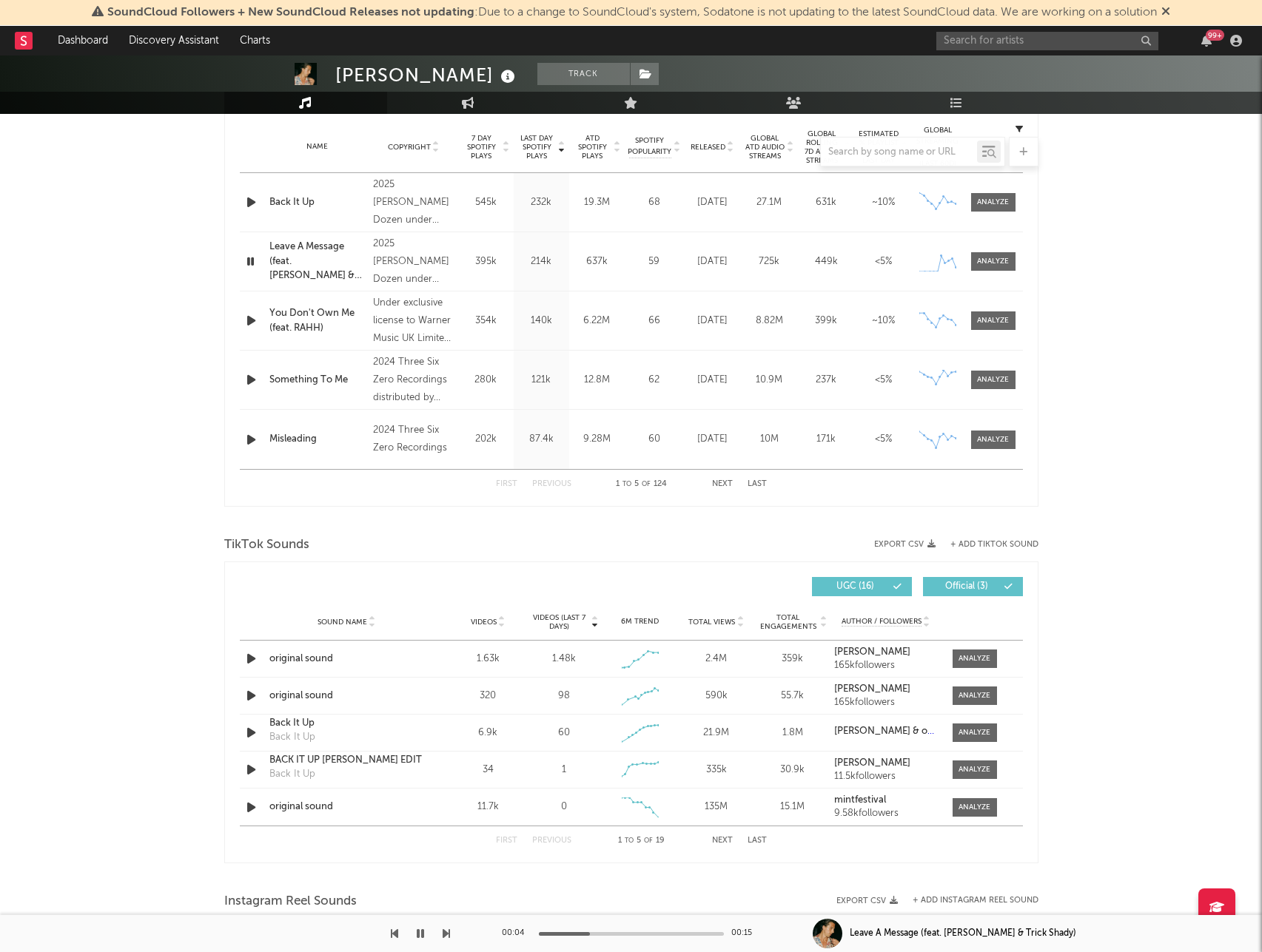
click at [250, 262] on icon "button" at bounding box center [250, 261] width 15 height 18
click at [254, 660] on icon "button" at bounding box center [251, 659] width 15 height 18
click at [971, 660] on div at bounding box center [974, 659] width 32 height 11
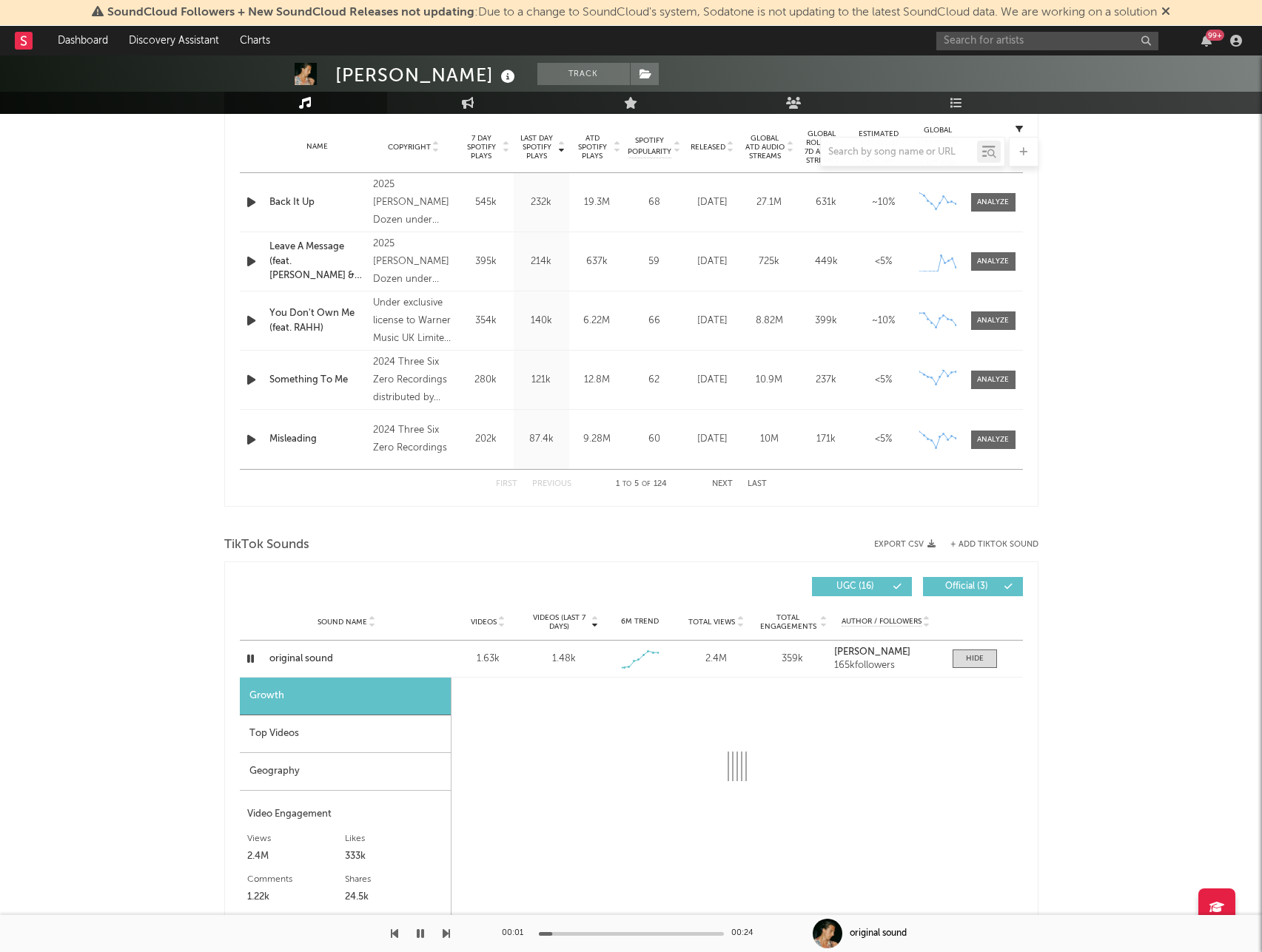
select select "1w"
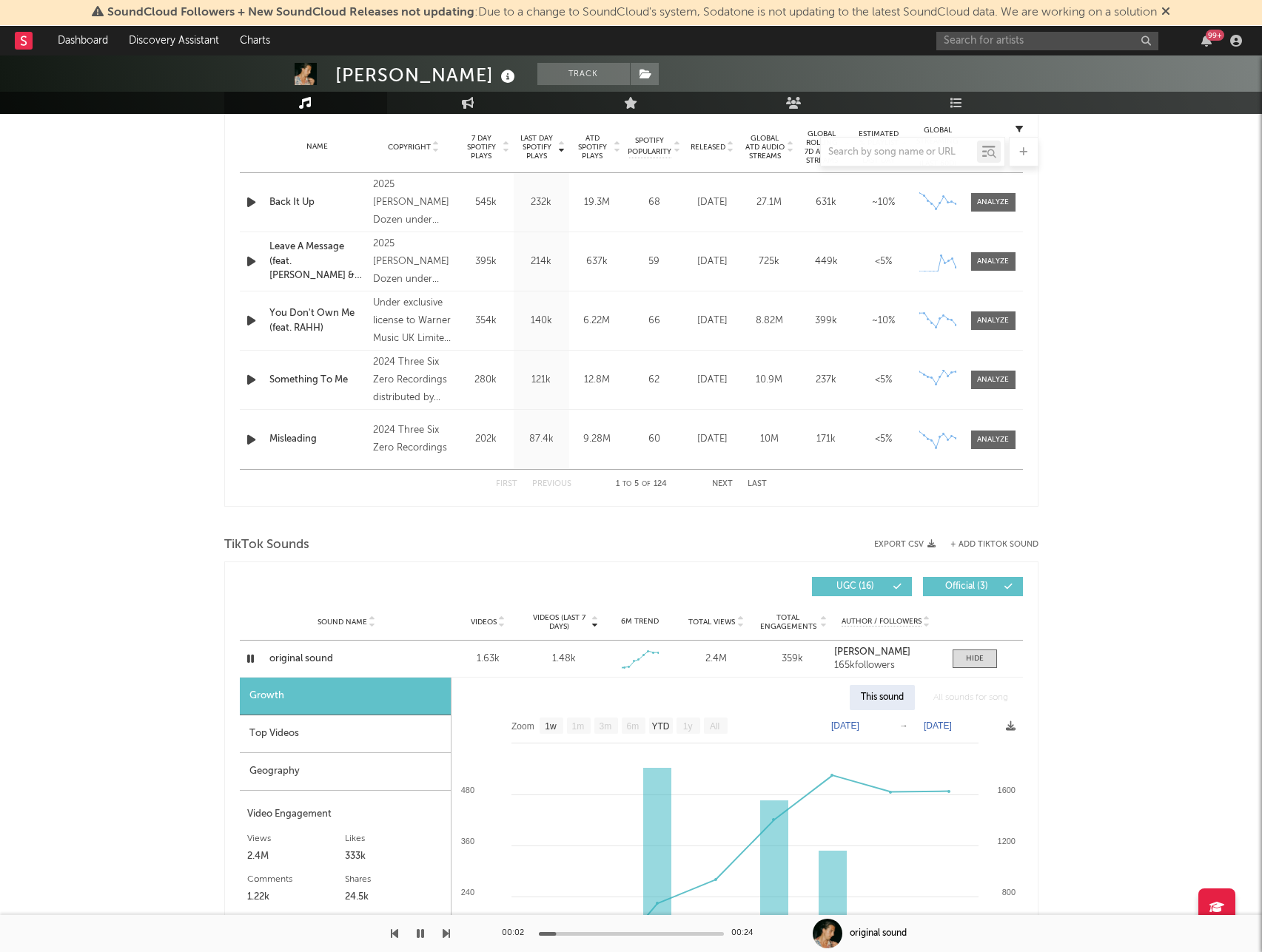
scroll to position [962, 0]
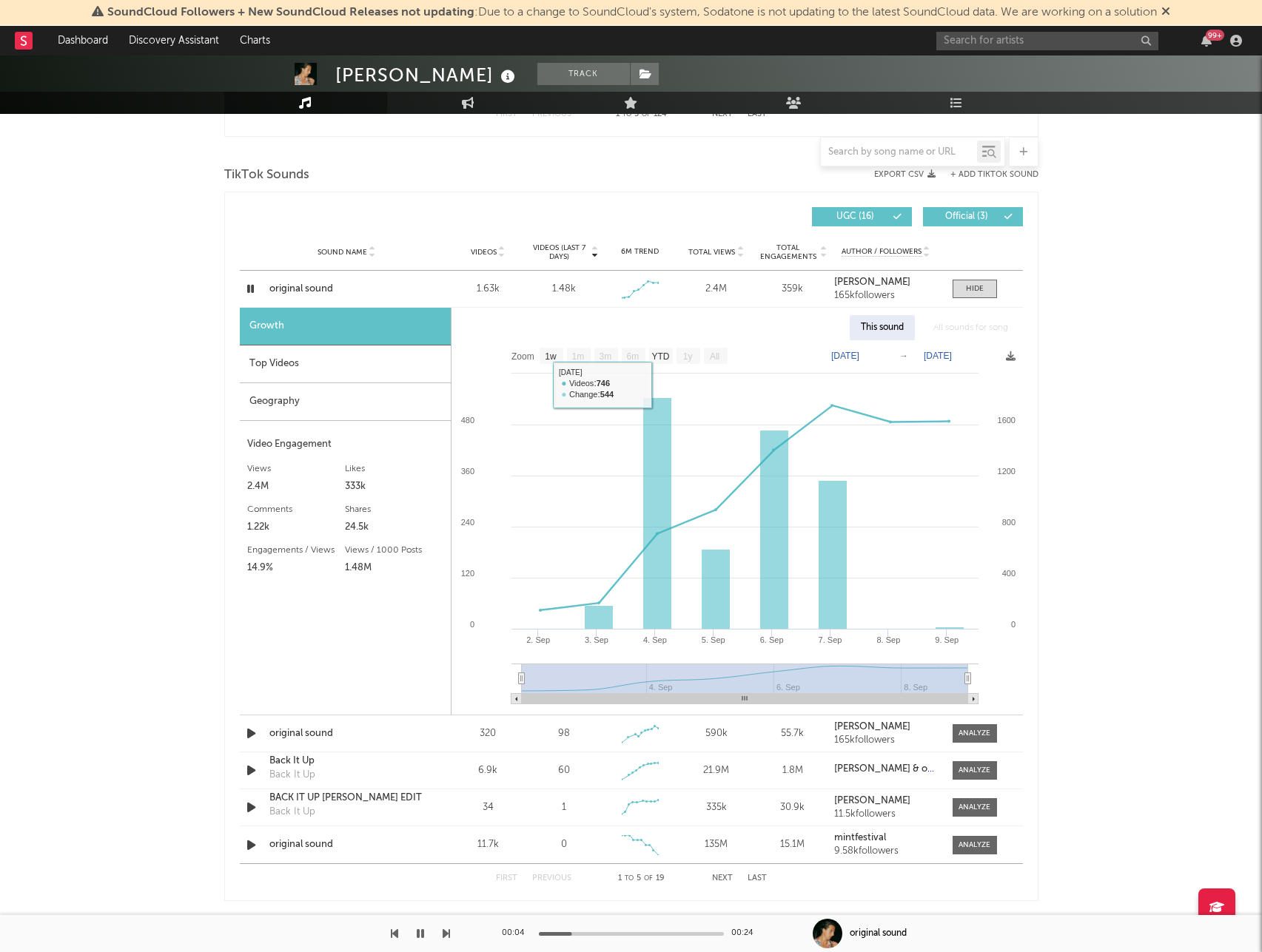
click at [263, 365] on div "Top Videos" at bounding box center [346, 364] width 211 height 38
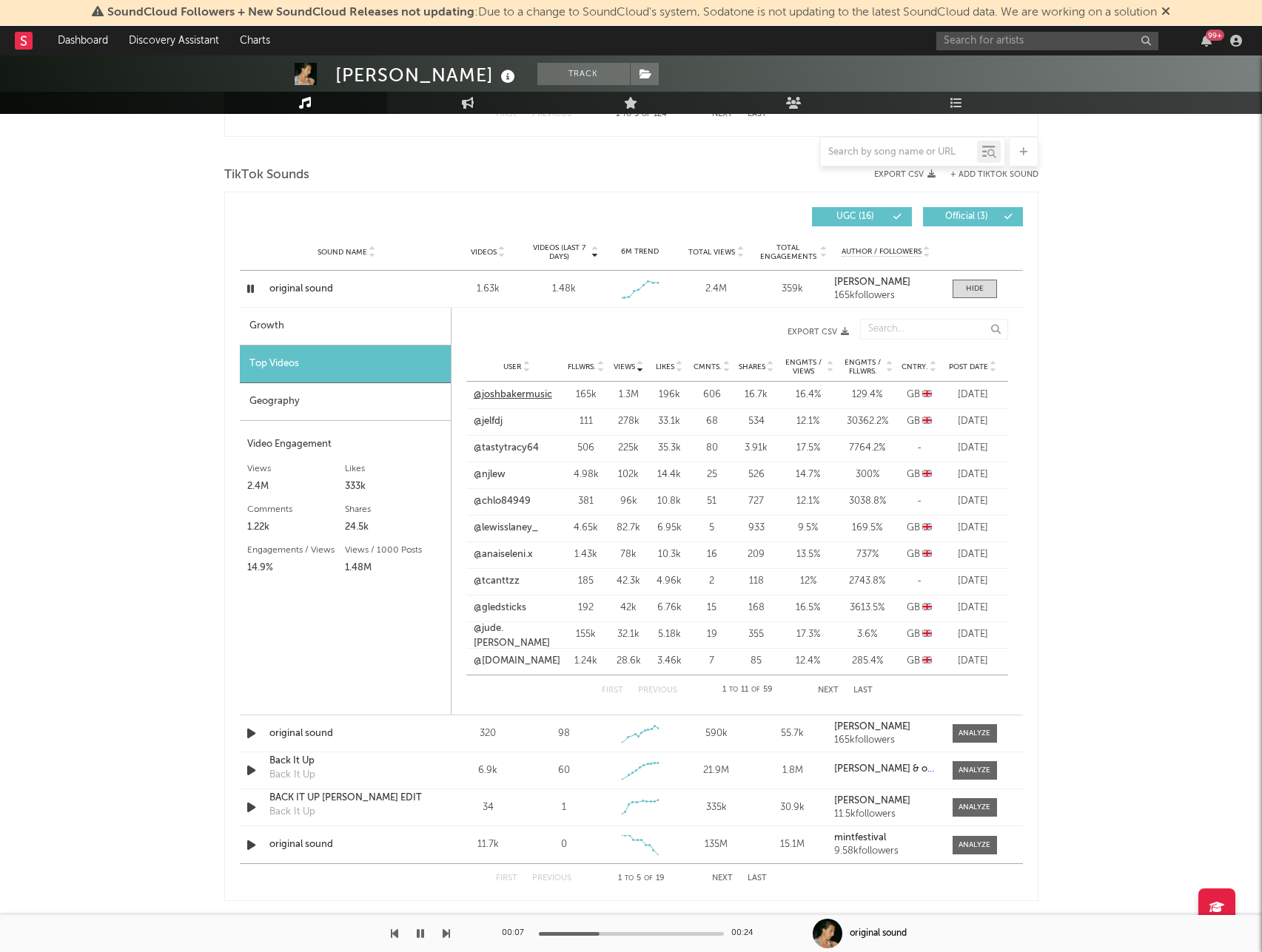
click at [537, 394] on link "@joshbakermusic" at bounding box center [512, 394] width 78 height 15
click at [253, 289] on icon "button" at bounding box center [250, 289] width 15 height 18
click at [496, 425] on link "@jelfdj" at bounding box center [488, 421] width 29 height 15
click at [501, 447] on link "@tastytracy64" at bounding box center [506, 447] width 65 height 15
click at [494, 471] on link "@njlew" at bounding box center [489, 475] width 32 height 15
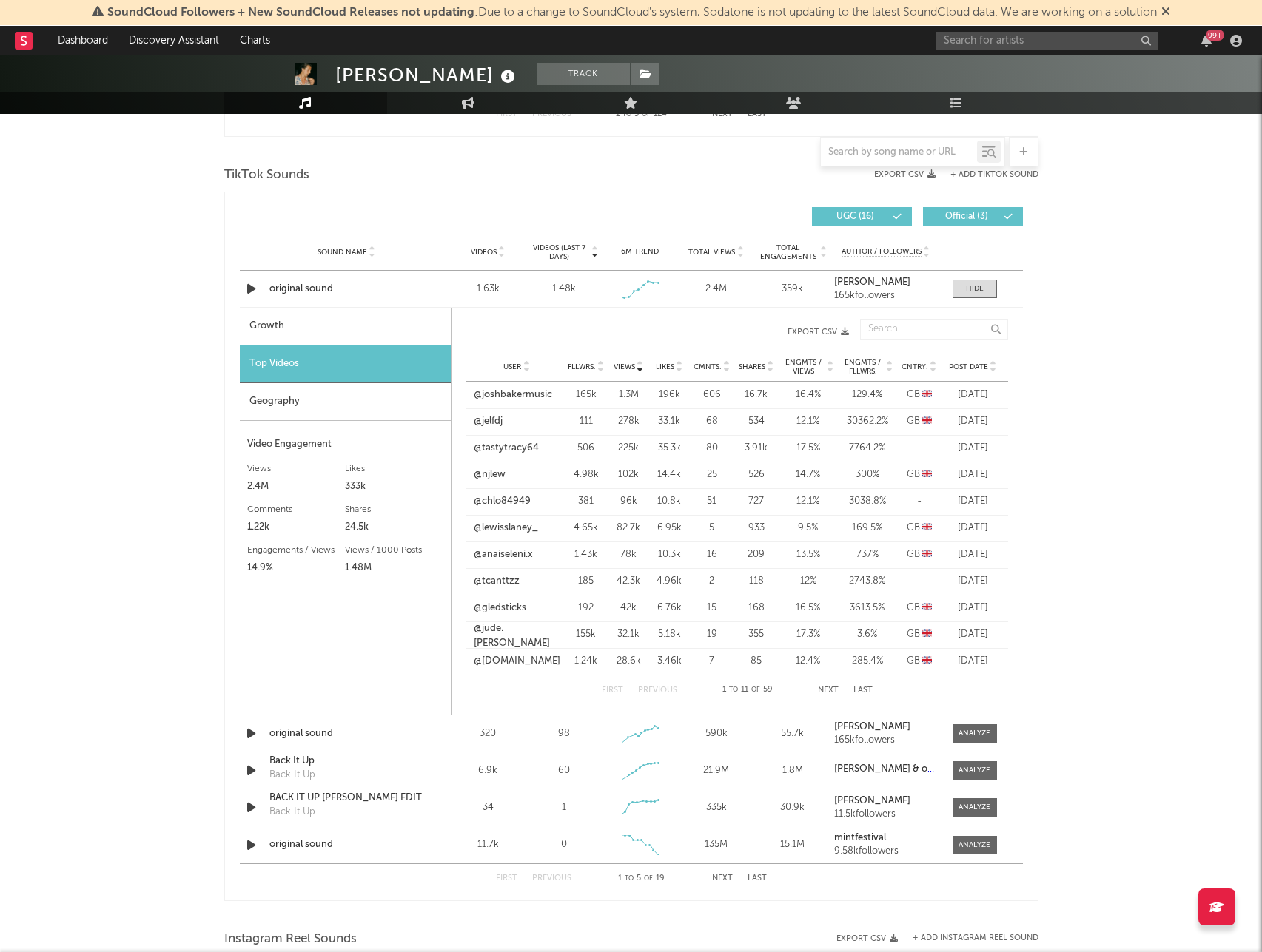
click at [105, 266] on div "[PERSON_NAME] Track [GEOGRAPHIC_DATA] | House Edit Track Benchmark Summary 49,7…" at bounding box center [631, 415] width 1262 height 2643
